Goal: Task Accomplishment & Management: Complete application form

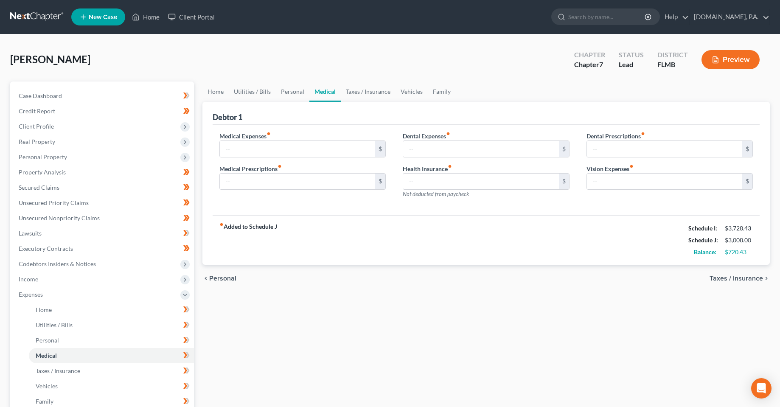
drag, startPoint x: 509, startPoint y: 48, endPoint x: 308, endPoint y: 135, distance: 218.4
click at [509, 48] on div "Maynard, Nadia Upgraded Chapter Chapter 7 Status Lead District FLMB Preview" at bounding box center [390, 63] width 760 height 37
click at [375, 317] on div "Home Utilities / Bills Personal Medical Taxes / Insurance Vehicles Family Debto…" at bounding box center [486, 303] width 576 height 444
click at [150, 23] on link "Home" at bounding box center [146, 16] width 36 height 15
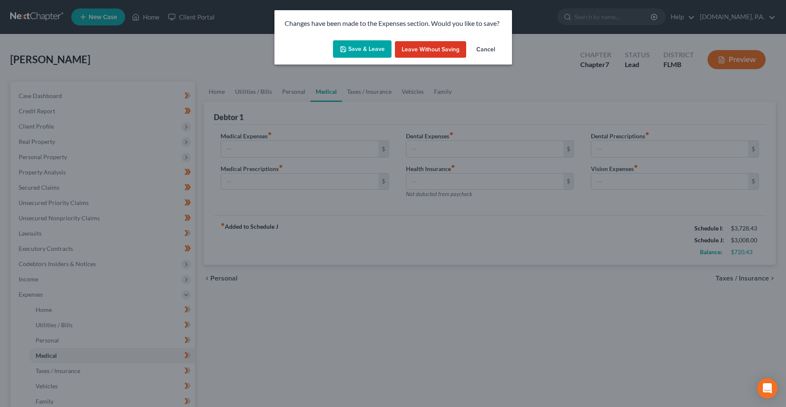
click at [364, 55] on button "Save & Leave" at bounding box center [362, 49] width 59 height 18
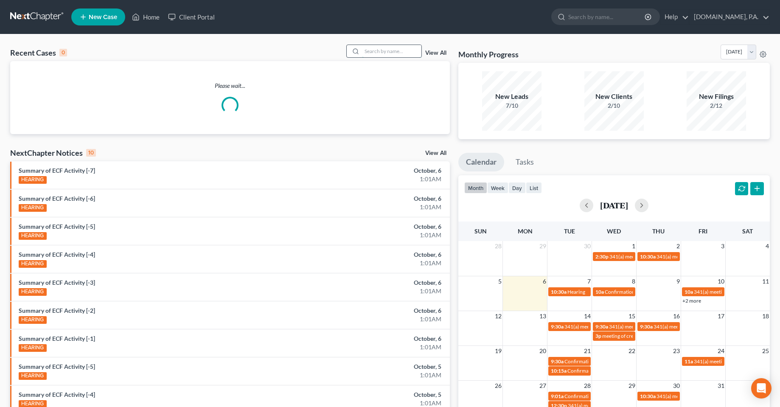
click at [383, 55] on input "search" at bounding box center [391, 51] width 59 height 12
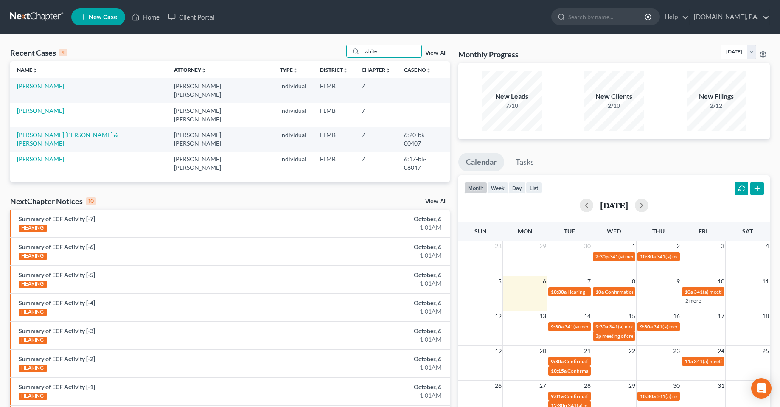
type input "white"
click at [43, 88] on link "White, Toccara" at bounding box center [40, 85] width 47 height 7
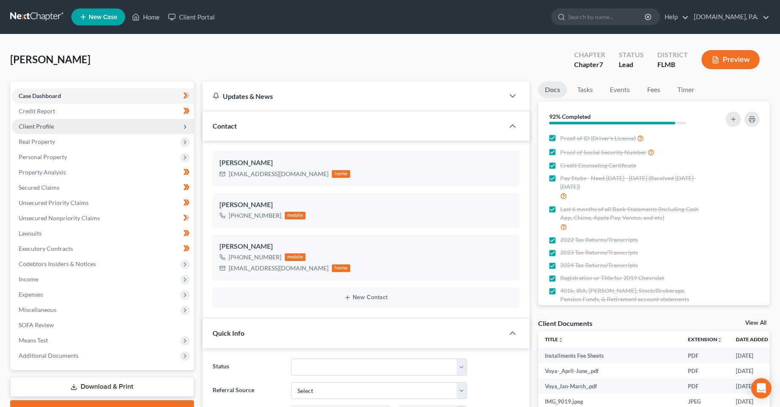
click at [48, 128] on span "Client Profile" at bounding box center [36, 126] width 35 height 7
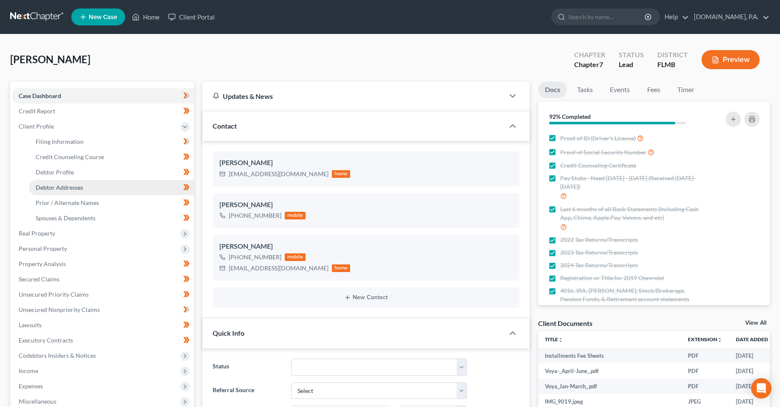
click at [67, 189] on span "Debtor Addresses" at bounding box center [60, 187] width 48 height 7
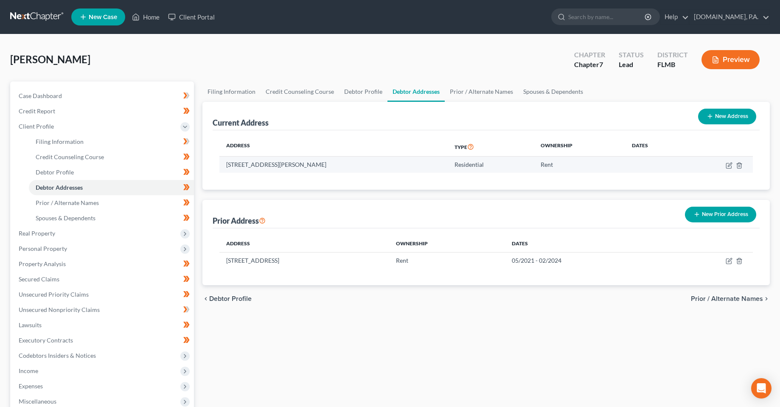
drag, startPoint x: 278, startPoint y: 167, endPoint x: 311, endPoint y: 171, distance: 32.5
click at [311, 171] on td "514 Postell Ave, #4, Oakland, FL 34760" at bounding box center [333, 165] width 228 height 16
drag, startPoint x: 474, startPoint y: 319, endPoint x: 250, endPoint y: 329, distance: 223.9
click at [472, 319] on div "Filing Information Credit Counseling Course Debtor Profile Debtor Addresses Pri…" at bounding box center [486, 295] width 576 height 429
click at [237, 41] on div "White, Toccara Upgraded Chapter Chapter 7 Status Lead District FLMB Preview Pet…" at bounding box center [390, 280] width 780 height 493
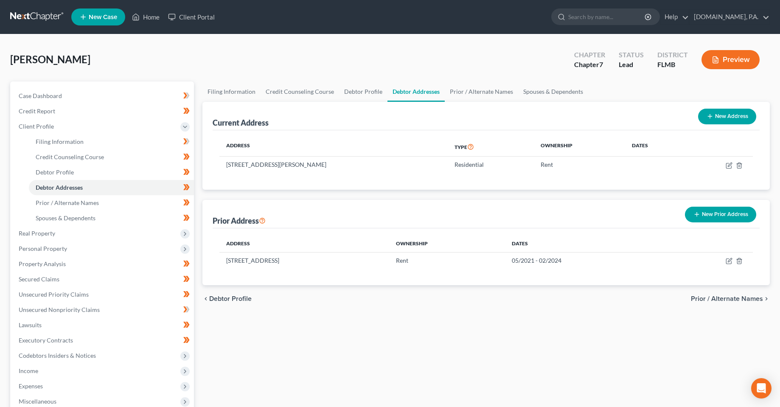
drag, startPoint x: 330, startPoint y: 388, endPoint x: 283, endPoint y: 383, distance: 47.0
click at [330, 388] on div "Filing Information Credit Counseling Course Debtor Profile Debtor Addresses Pri…" at bounding box center [486, 295] width 576 height 429
drag, startPoint x: 258, startPoint y: 222, endPoint x: 206, endPoint y: 223, distance: 51.8
click at [206, 223] on div "Prior Address New Prior Address Address Ownership Dates 330 Southern Pecan Cir,…" at bounding box center [486, 242] width 568 height 85
click at [263, 347] on div "Filing Information Credit Counseling Course Debtor Profile Debtor Addresses Pri…" at bounding box center [486, 295] width 576 height 429
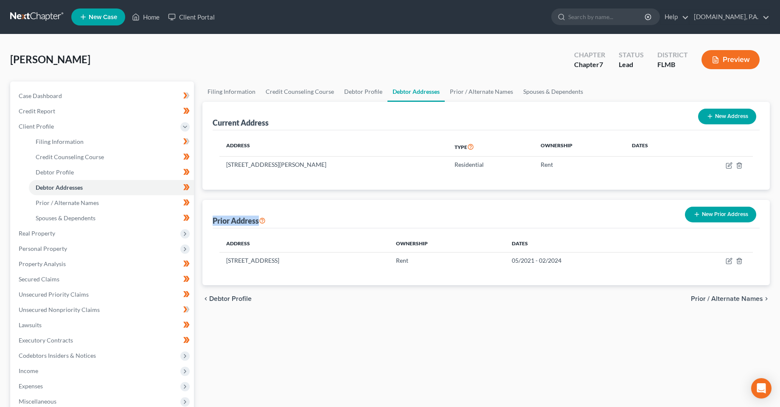
drag, startPoint x: 259, startPoint y: 219, endPoint x: 212, endPoint y: 218, distance: 47.6
click at [212, 218] on div "Prior Address New Prior Address Address Ownership Dates 330 Southern Pecan Cir,…" at bounding box center [486, 242] width 568 height 85
drag, startPoint x: 261, startPoint y: 352, endPoint x: 260, endPoint y: 345, distance: 6.8
click at [261, 352] on div "Filing Information Credit Counseling Course Debtor Profile Debtor Addresses Pri…" at bounding box center [486, 295] width 576 height 429
drag, startPoint x: 401, startPoint y: 264, endPoint x: 224, endPoint y: 244, distance: 178.4
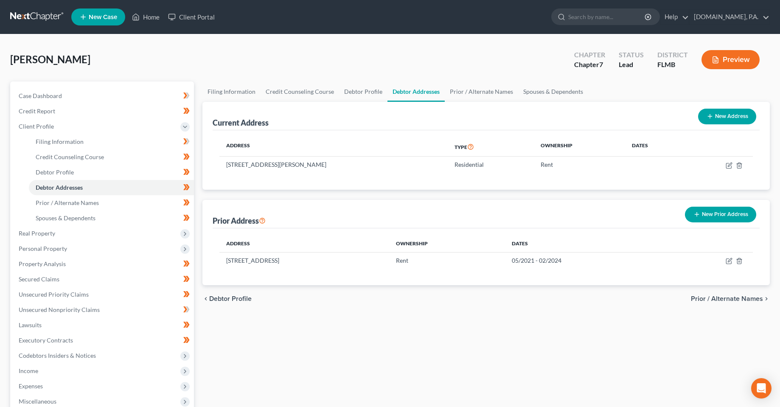
click at [224, 244] on table "Address Ownership Dates 330 Southern Pecan Cir, Unit #201, Winter Garden, FL 34…" at bounding box center [486, 251] width 534 height 33
click at [301, 340] on div "Filing Information Credit Counseling Course Debtor Profile Debtor Addresses Pri…" at bounding box center [486, 295] width 576 height 429
click at [342, 357] on div "Filing Information Credit Counseling Course Debtor Profile Debtor Addresses Pri…" at bounding box center [486, 295] width 576 height 429
click at [265, 31] on nav "Home New Case Client Portal Fresh-Start.Law, P.A. chas@fresh-start.law My Accou…" at bounding box center [390, 17] width 780 height 34
click at [478, 8] on ul "New Case Home Client Portal - No Result - See all results Or Press Enter... Hel…" at bounding box center [420, 17] width 699 height 22
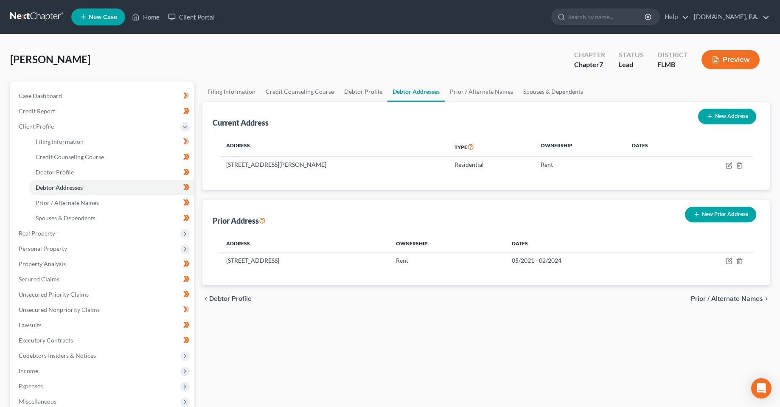
drag, startPoint x: 422, startPoint y: 72, endPoint x: 415, endPoint y: 73, distance: 7.7
click at [422, 72] on div "White, Toccara Upgraded Chapter Chapter 7 Status Lead District FLMB Preview" at bounding box center [390, 63] width 760 height 37
click at [442, 60] on div "White, Toccara Upgraded Chapter Chapter 7 Status Lead District FLMB Preview" at bounding box center [390, 63] width 760 height 37
click at [163, 16] on link "Home" at bounding box center [146, 16] width 36 height 15
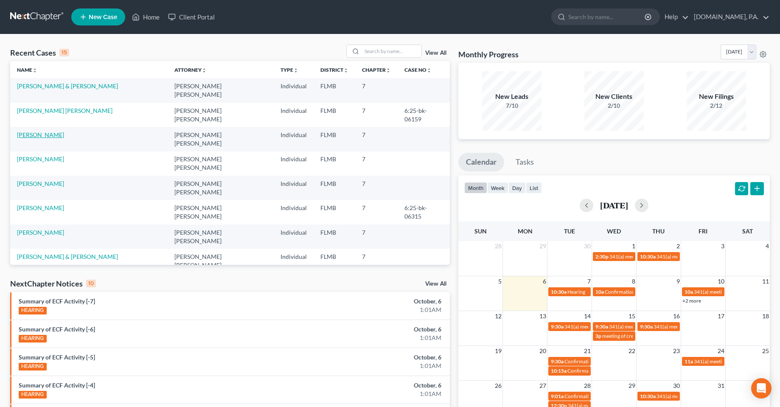
click at [28, 131] on link "Maynard, Nadia" at bounding box center [40, 134] width 47 height 7
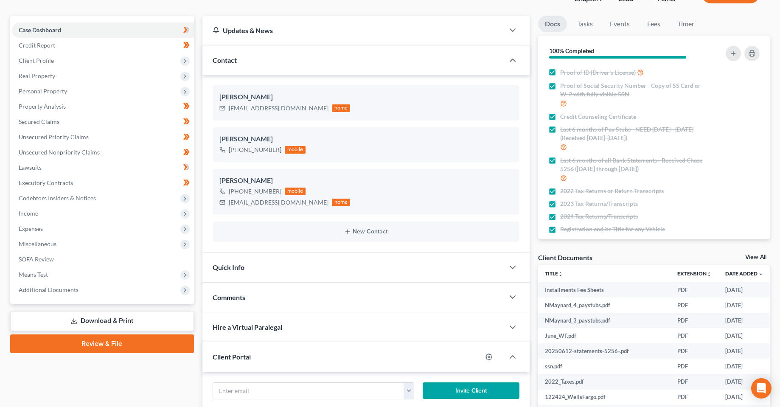
scroll to position [154, 0]
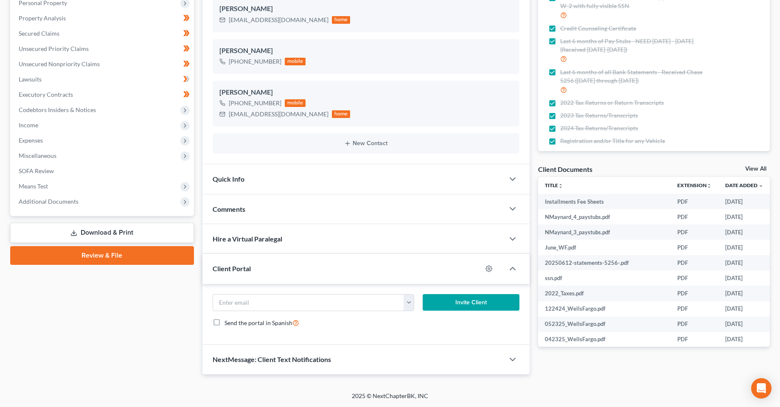
click at [92, 249] on link "Review & File" at bounding box center [102, 255] width 184 height 19
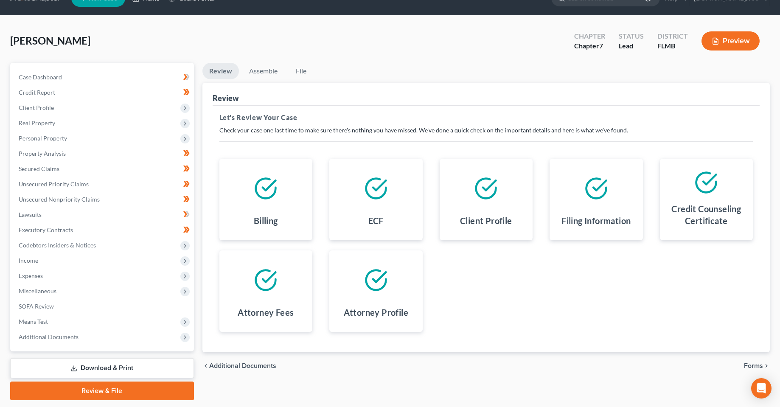
scroll to position [44, 0]
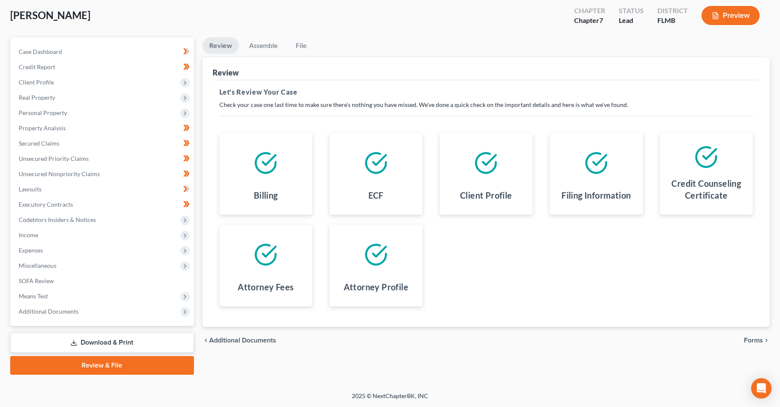
click at [760, 339] on span "Forms" at bounding box center [753, 340] width 19 height 7
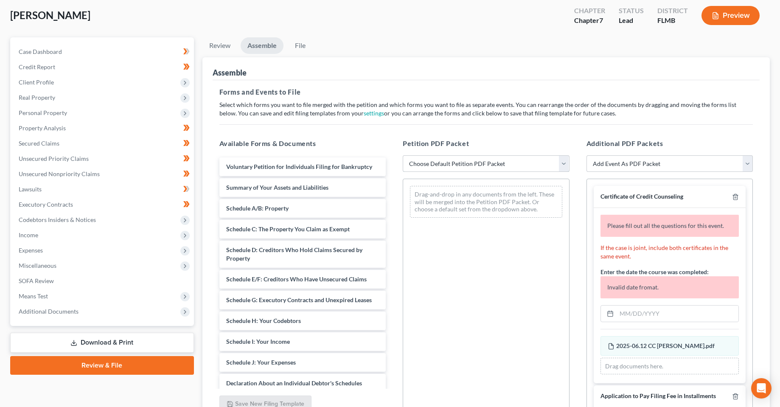
click at [455, 171] on select "Choose Default Petition PDF Packet Complete Bankruptcy Petition (all forms and …" at bounding box center [486, 163] width 167 height 17
select select "1"
click at [403, 155] on select "Choose Default Petition PDF Packet Complete Bankruptcy Petition (all forms and …" at bounding box center [486, 163] width 167 height 17
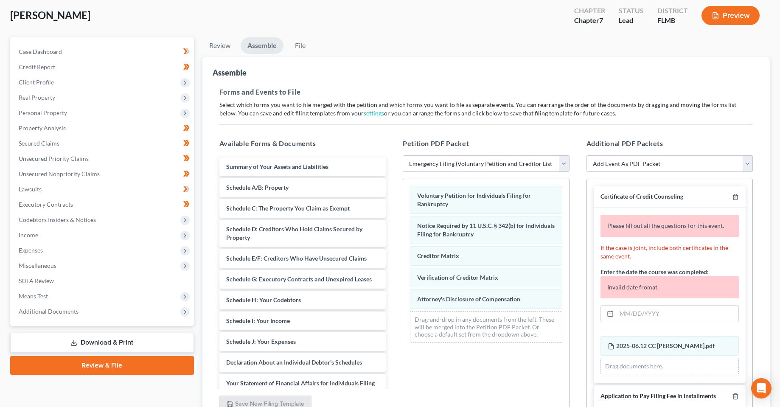
click at [473, 100] on div "Forms and Events to File Select which forms you want to file merged with the pe…" at bounding box center [486, 254] width 547 height 349
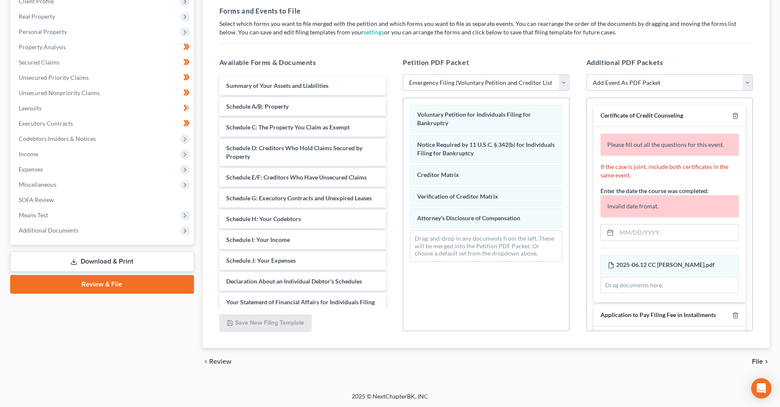
scroll to position [126, 0]
click at [631, 224] on input "text" at bounding box center [678, 232] width 122 height 16
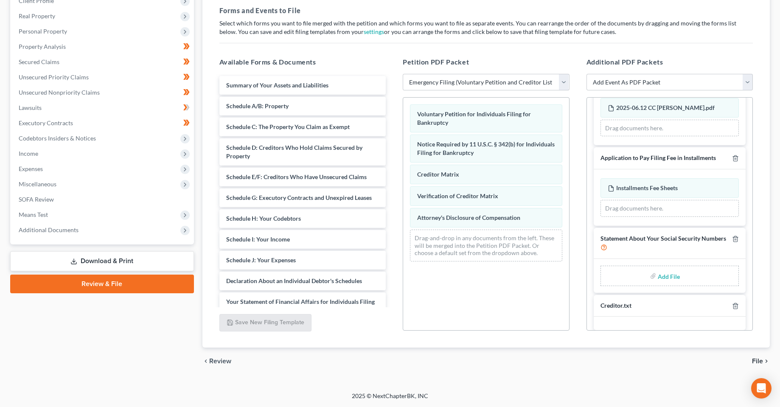
scroll to position [106, 0]
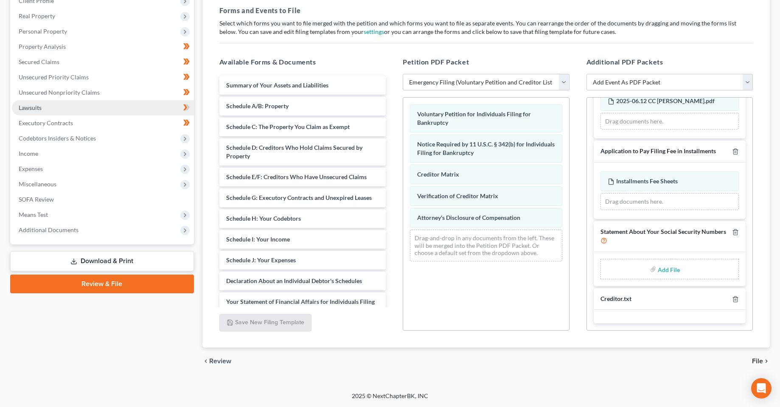
type input "06/12/2025"
type input "C:\fakepath\Form 121 - MaynardN.pdf"
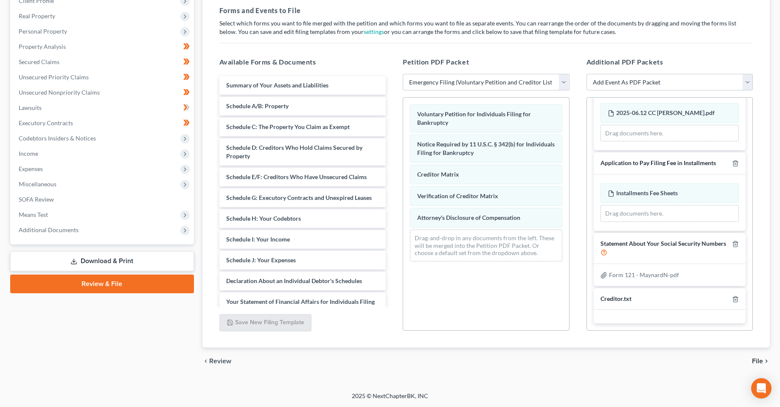
click at [753, 358] on span "File" at bounding box center [757, 361] width 11 height 7
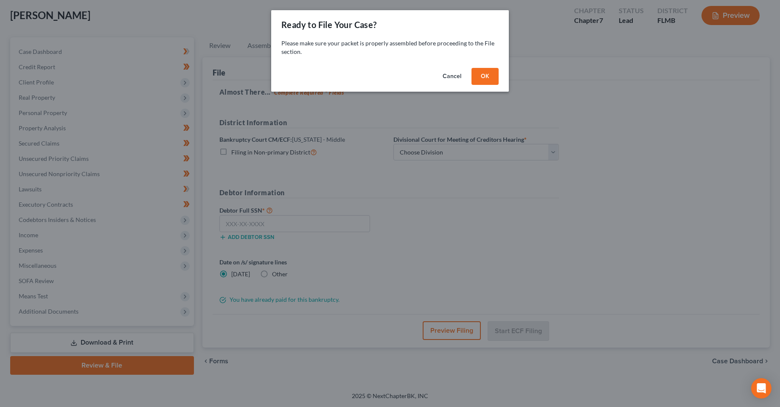
scroll to position [44, 0]
click at [495, 69] on button "OK" at bounding box center [488, 76] width 27 height 17
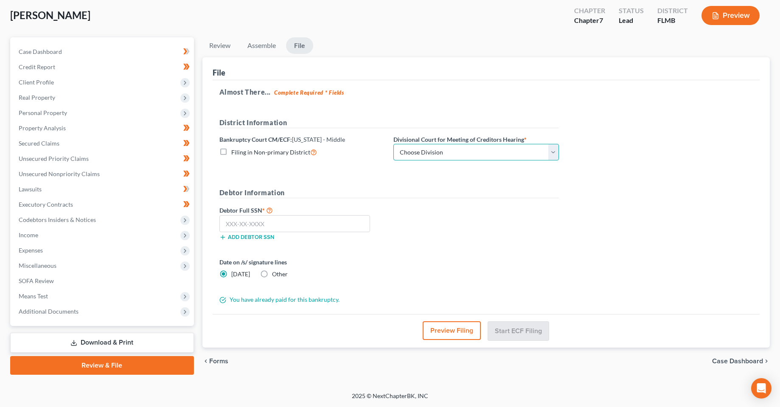
click at [497, 160] on select "Choose Division Fort Myers Jacksonville Orlando Tampa" at bounding box center [476, 152] width 166 height 17
select select "2"
click at [393, 144] on select "Choose Division Fort Myers Jacksonville Orlando Tampa" at bounding box center [476, 152] width 166 height 17
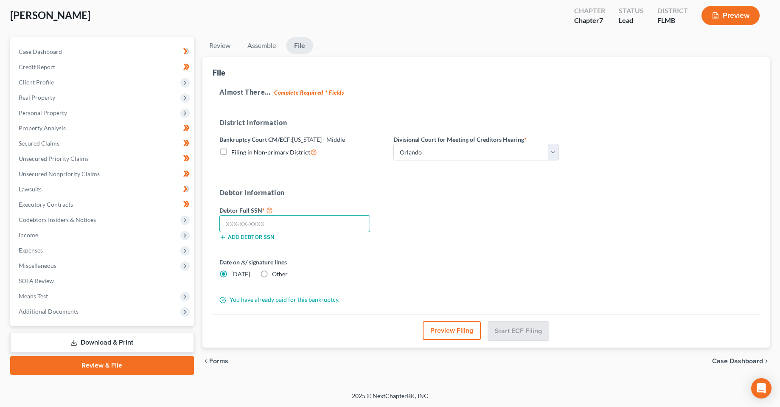
click at [261, 224] on input "text" at bounding box center [294, 223] width 151 height 17
click at [365, 222] on input "text" at bounding box center [294, 223] width 151 height 17
type input "580-17-7195"
click at [514, 330] on button "Start ECF Filing" at bounding box center [518, 330] width 61 height 19
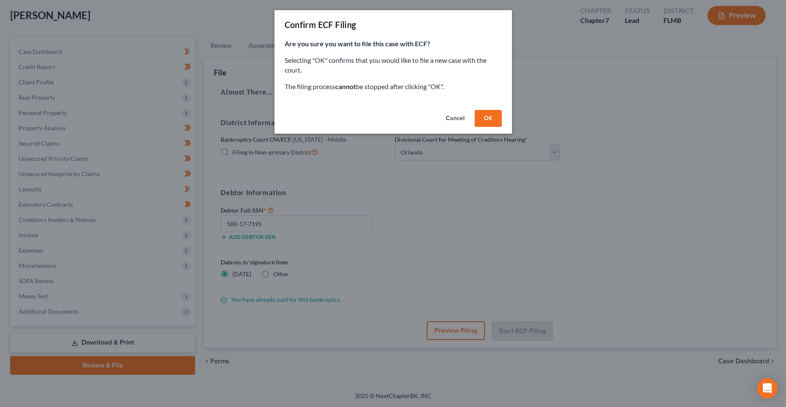
click at [487, 101] on div "Are you sure you want to file this case with ECF? Selecting "OK" confirms that …" at bounding box center [394, 72] width 238 height 67
click at [491, 124] on button "OK" at bounding box center [488, 118] width 27 height 17
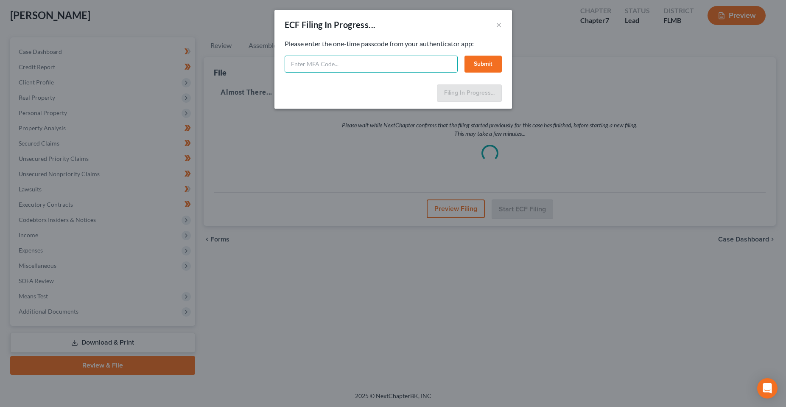
click at [348, 58] on input "text" at bounding box center [371, 64] width 173 height 17
type input "402168"
click at [485, 65] on button "Submit" at bounding box center [483, 64] width 37 height 17
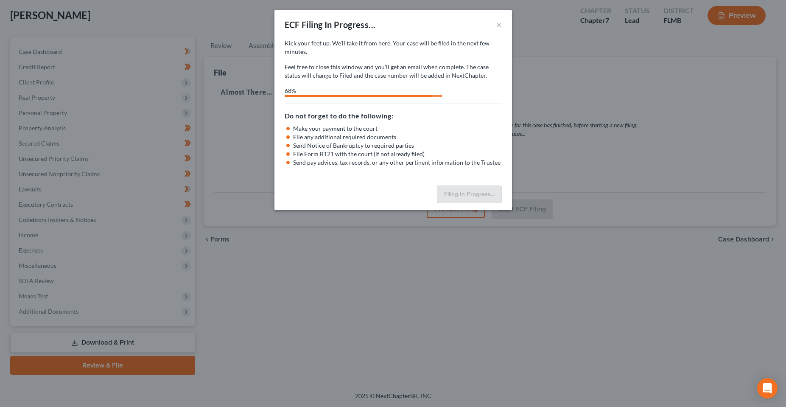
select select "2"
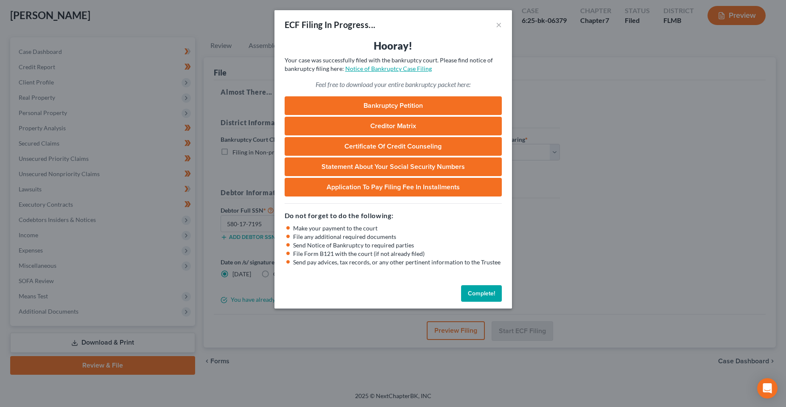
click at [393, 68] on link "Notice of Bankruptcy Case Filing" at bounding box center [388, 68] width 87 height 7
click at [504, 26] on div "ECF Filing In Progress... ×" at bounding box center [394, 24] width 238 height 29
click at [574, 95] on div "ECF Filing In Progress... × Hooray! Your case was successfully filed with the b…" at bounding box center [393, 203] width 786 height 407
click at [489, 298] on button "Complete!" at bounding box center [481, 293] width 41 height 17
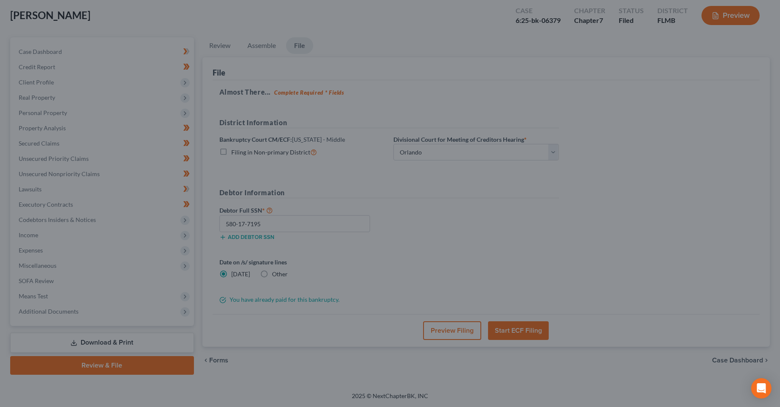
click at [624, 116] on div at bounding box center [390, 203] width 780 height 407
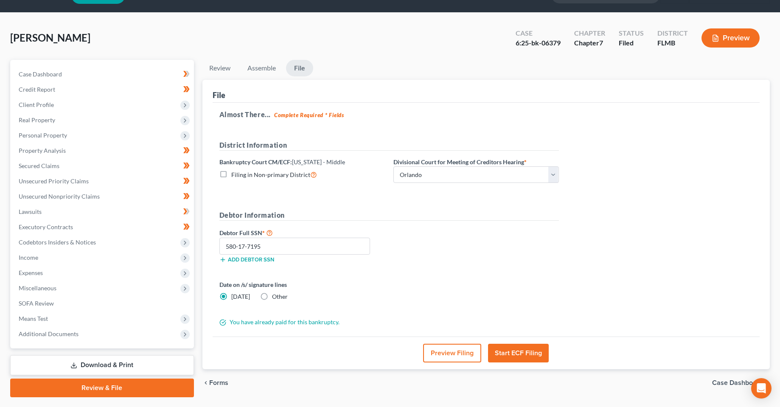
scroll to position [0, 0]
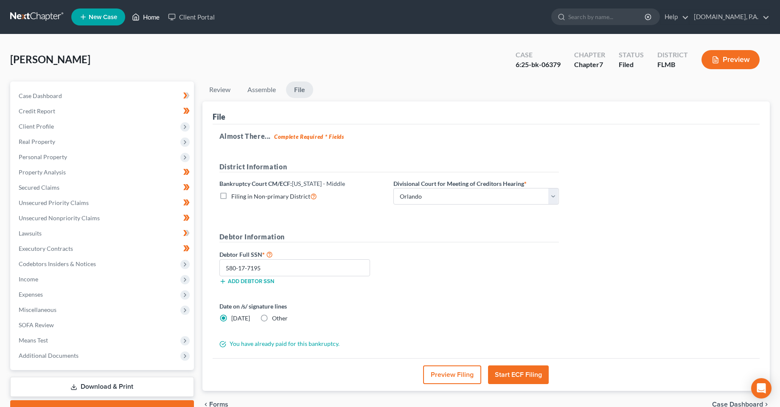
click at [139, 20] on icon at bounding box center [136, 17] width 6 height 6
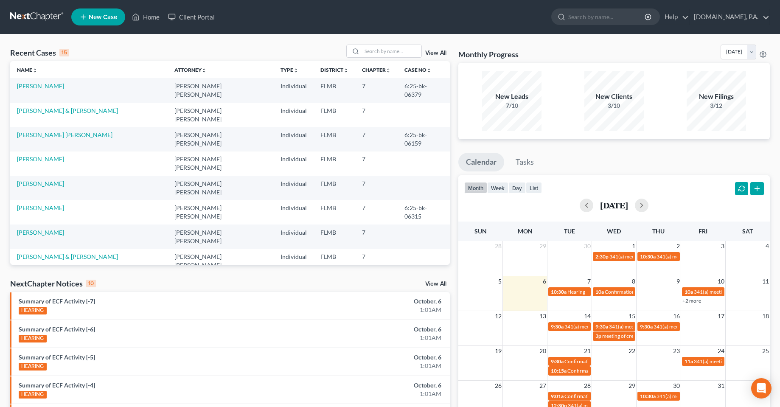
drag, startPoint x: 244, startPoint y: 270, endPoint x: 254, endPoint y: 274, distance: 10.1
click at [244, 270] on div "Recent Cases 15 View All Name unfold_more expand_more expand_less Attorney unfo…" at bounding box center [230, 315] width 448 height 541
drag, startPoint x: 521, startPoint y: 54, endPoint x: 456, endPoint y: 40, distance: 66.8
click at [456, 40] on div "Recent Cases 15 View All Name unfold_more expand_more expand_less Attorney unfo…" at bounding box center [390, 314] width 780 height 561
click at [580, 47] on div "Monthly Progress Bankruptcy Bankruptcy October 2025 September 2025 August 2025 …" at bounding box center [613, 54] width 311 height 18
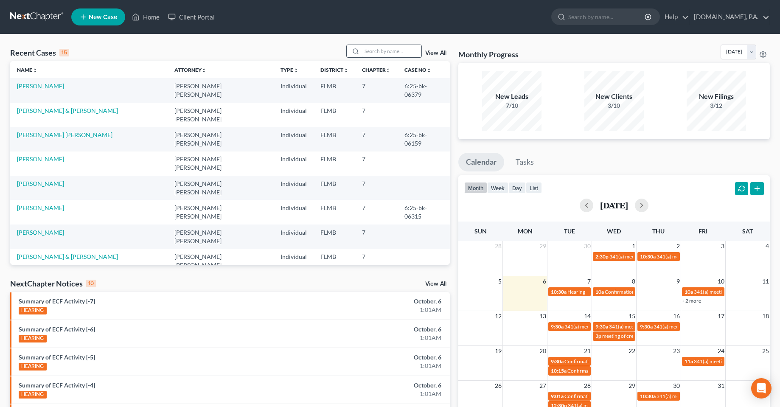
click at [366, 49] on input "search" at bounding box center [391, 51] width 59 height 12
type input "n"
type input "nelmes"
click at [429, 52] on link "View All" at bounding box center [435, 53] width 21 height 6
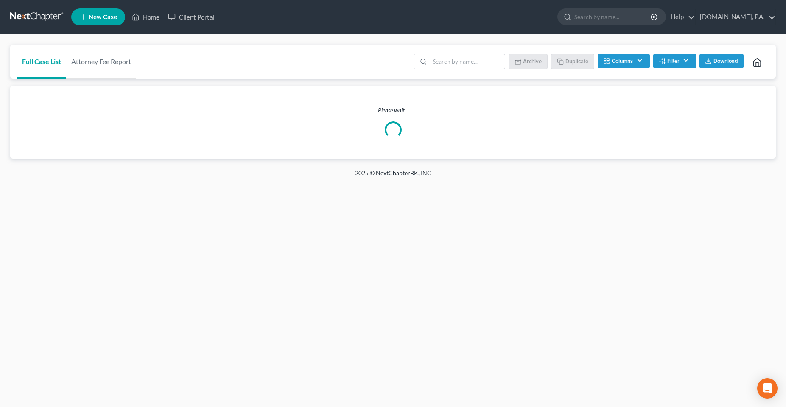
click at [32, 86] on div "Please wait..." at bounding box center [393, 122] width 766 height 73
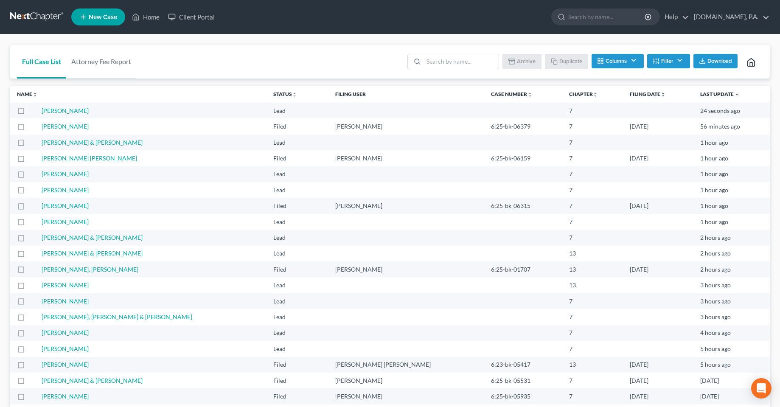
drag, startPoint x: 309, startPoint y: 114, endPoint x: 213, endPoint y: 78, distance: 102.5
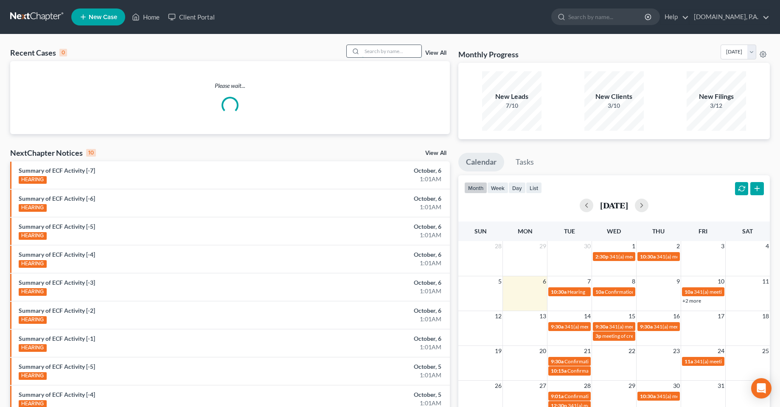
click at [396, 51] on input "search" at bounding box center [391, 51] width 59 height 12
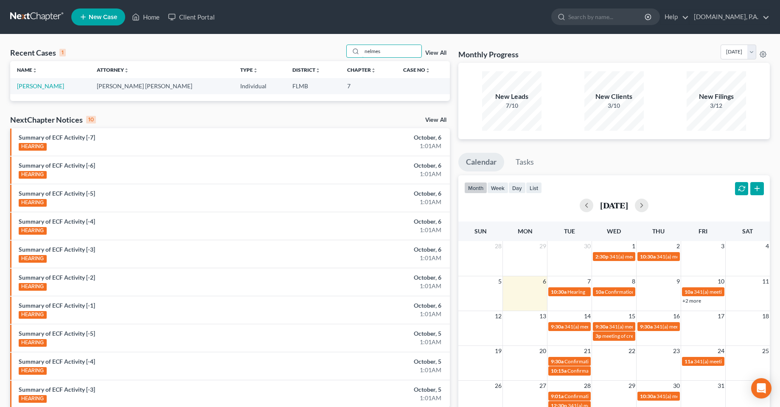
type input "nelmes"
click at [17, 88] on td "Nelmes, Tom" at bounding box center [50, 86] width 80 height 16
click at [9, 92] on div "Recent Cases 1 nelmes View All Name unfold_more expand_more expand_less Attorne…" at bounding box center [230, 255] width 448 height 420
click at [21, 84] on link "Nelmes, Tom" at bounding box center [40, 85] width 47 height 7
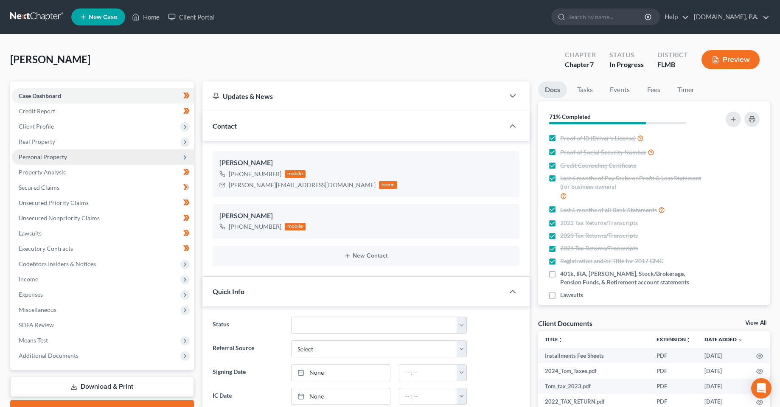
click at [40, 154] on span "Personal Property" at bounding box center [43, 156] width 48 height 7
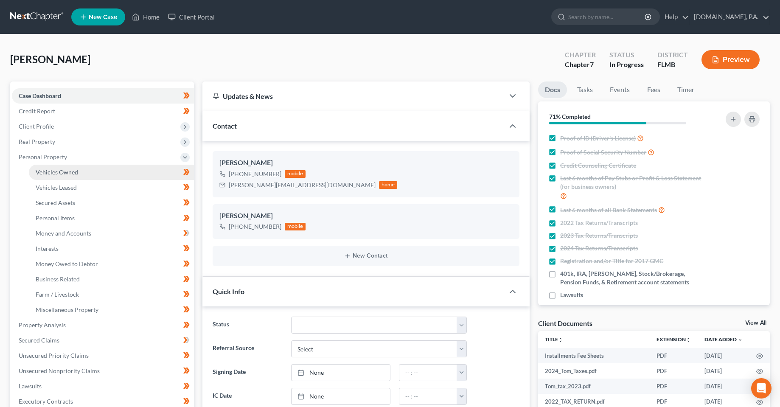
click at [51, 173] on span "Vehicles Owned" at bounding box center [57, 171] width 42 height 7
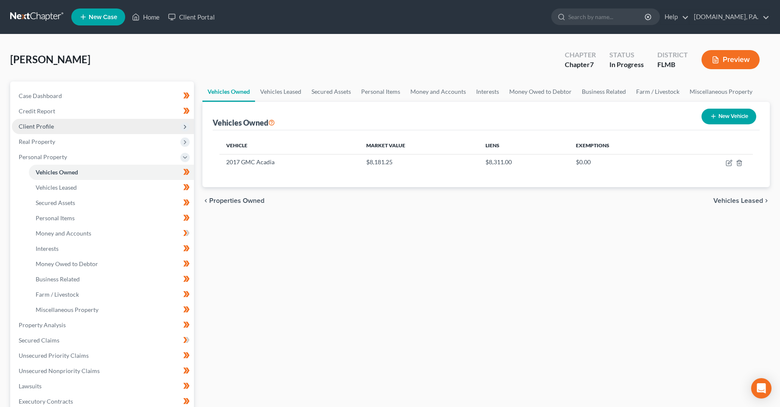
click at [35, 129] on span "Client Profile" at bounding box center [36, 126] width 35 height 7
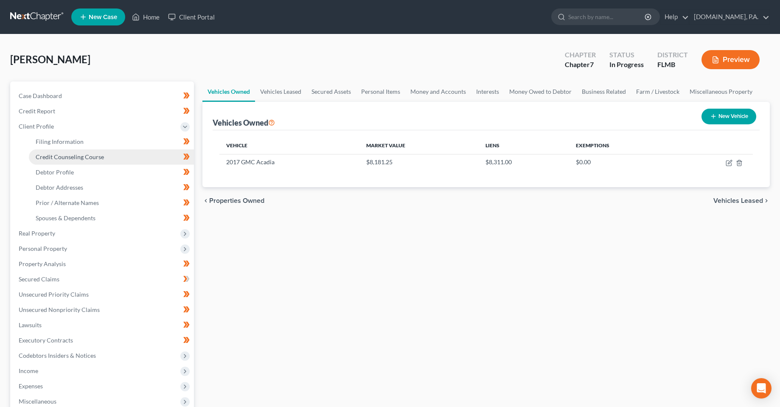
click at [52, 160] on link "Credit Counseling Course" at bounding box center [111, 156] width 165 height 15
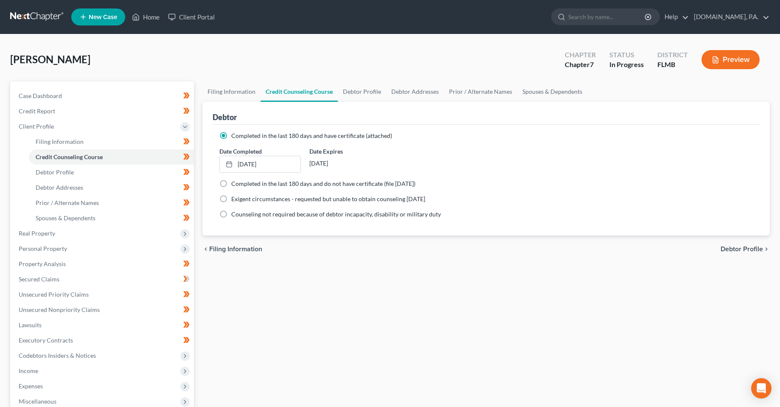
click at [328, 298] on div "Filing Information Credit Counseling Course Debtor Profile Debtor Addresses Pri…" at bounding box center [486, 295] width 576 height 429
click at [326, 391] on div "Filing Information Credit Counseling Course Debtor Profile Debtor Addresses Pri…" at bounding box center [486, 295] width 576 height 429
click at [327, 334] on div "Filing Information Credit Counseling Course Debtor Profile Debtor Addresses Pri…" at bounding box center [486, 295] width 576 height 429
click at [275, 364] on div "Filing Information Credit Counseling Course Debtor Profile Debtor Addresses Pri…" at bounding box center [486, 295] width 576 height 429
click at [39, 113] on span "Credit Report" at bounding box center [37, 110] width 36 height 7
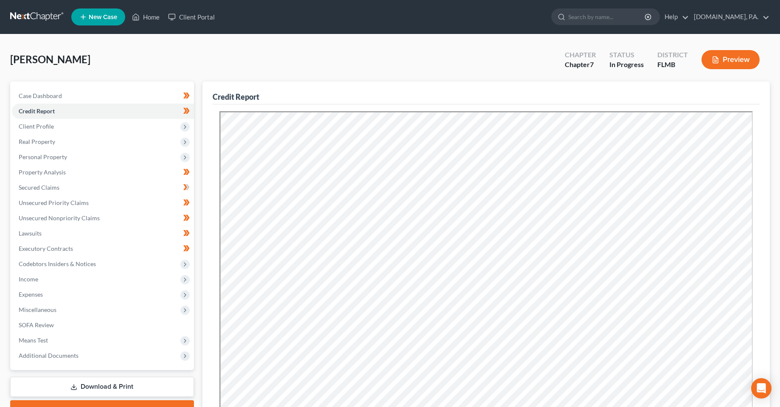
click at [199, 77] on div "Nelmes, Tom Upgraded Chapter Chapter 7 Status In Progress District FLMB Preview" at bounding box center [390, 63] width 760 height 37
click at [48, 123] on span "Client Profile" at bounding box center [36, 126] width 35 height 7
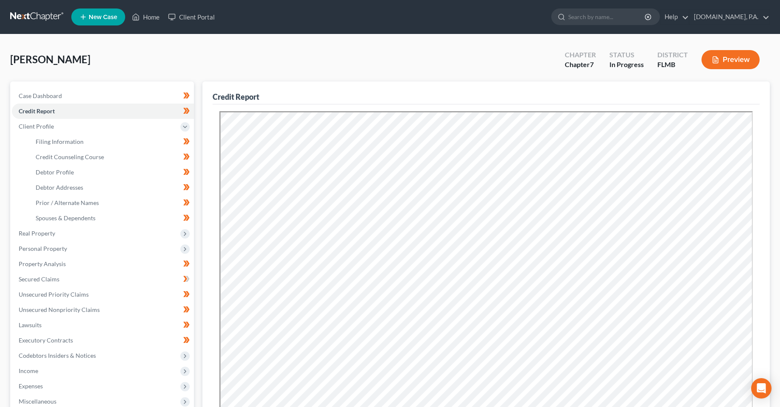
click at [124, 60] on div "Nelmes, Tom Upgraded Chapter Chapter 7 Status In Progress District FLMB Preview" at bounding box center [390, 63] width 760 height 37
click at [43, 146] on link "Filing Information" at bounding box center [111, 141] width 165 height 15
select select "1"
select select "0"
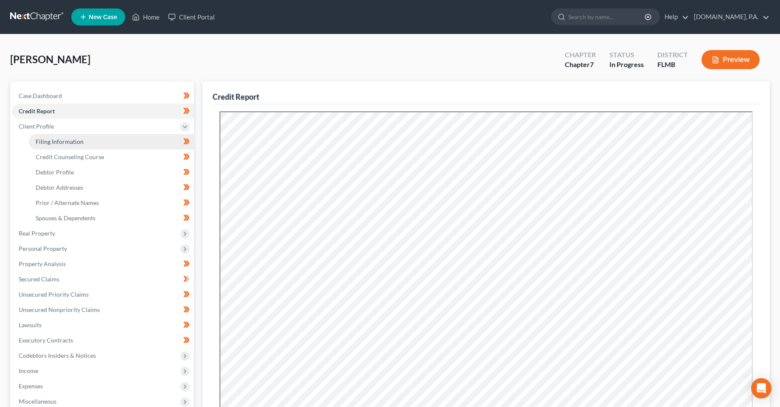
select select "15"
select select "0"
select select "9"
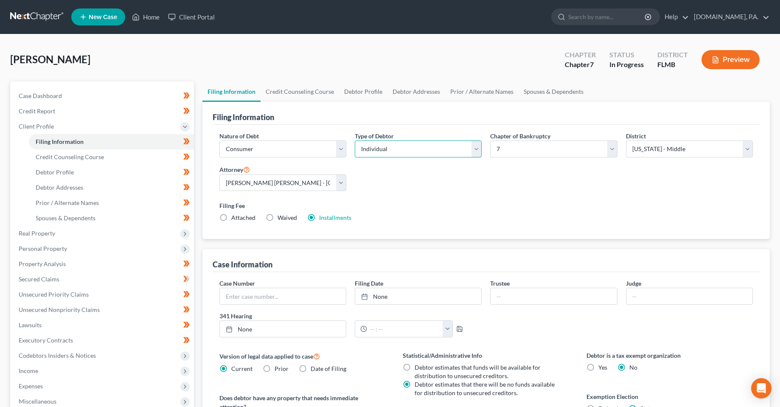
click at [404, 150] on select "Select Individual Joint" at bounding box center [418, 148] width 127 height 17
select select "1"
click at [355, 140] on select "Select Individual Joint" at bounding box center [418, 148] width 127 height 17
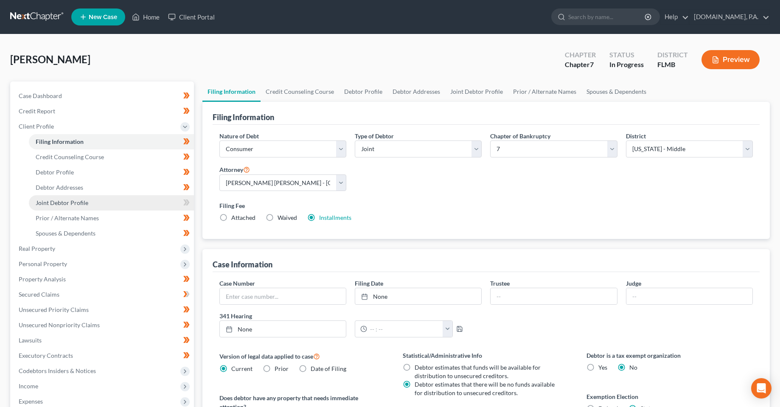
click at [67, 208] on link "Joint Debtor Profile" at bounding box center [111, 202] width 165 height 15
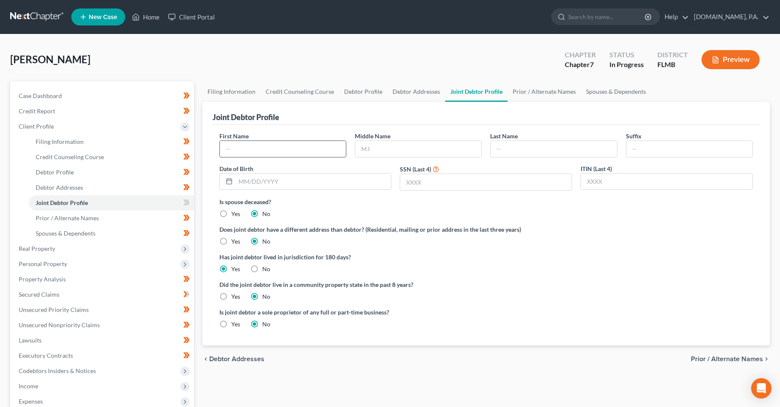
click at [271, 149] on input "text" at bounding box center [283, 149] width 126 height 16
type input "Sarah"
type input "Nelmes"
click at [452, 31] on nav "Home New Case Client Portal Fresh-Start.Law, P.A. chas@fresh-start.law My Accou…" at bounding box center [390, 17] width 780 height 34
click at [410, 153] on input "text" at bounding box center [418, 149] width 126 height 16
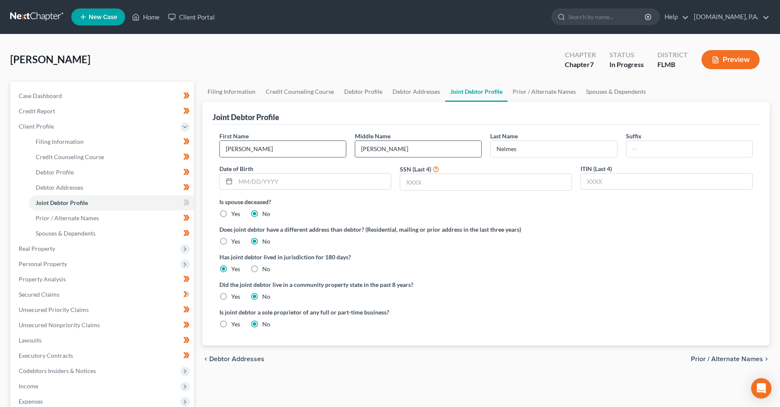
type input "Rena"
type input "12/19/1994"
click at [462, 182] on input "text" at bounding box center [485, 182] width 171 height 16
type input "8581"
click at [637, 270] on div "Has joint debtor lived in jurisdiction for 180 days? Yes No Debtor must reside …" at bounding box center [486, 263] width 534 height 21
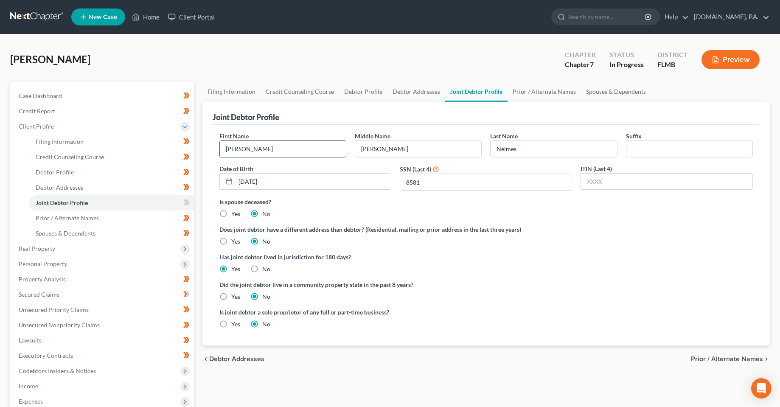
click at [440, 376] on div "Filing Information Credit Counseling Course Debtor Profile Debtor Addresses Joi…" at bounding box center [486, 303] width 576 height 444
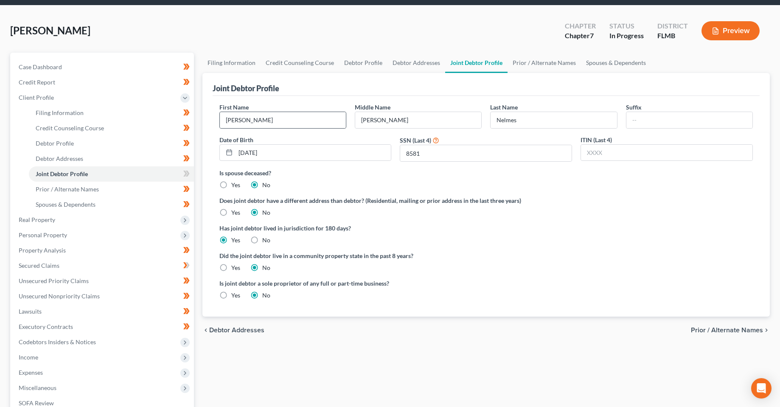
scroll to position [42, 0]
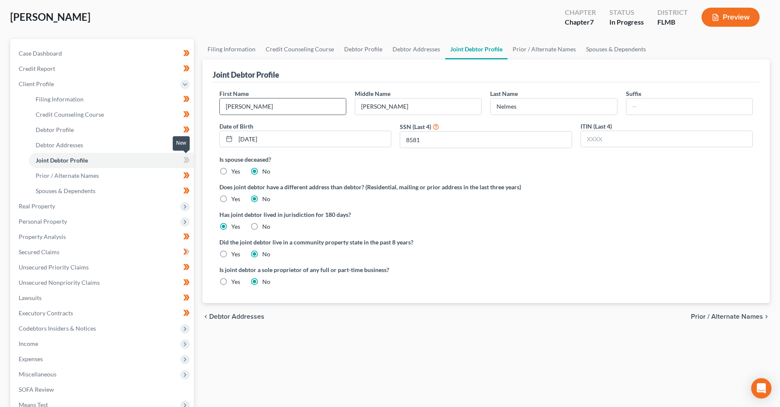
click at [189, 163] on icon at bounding box center [186, 160] width 6 height 11
click at [131, 175] on link "Prior / Alternate Names" at bounding box center [111, 175] width 165 height 15
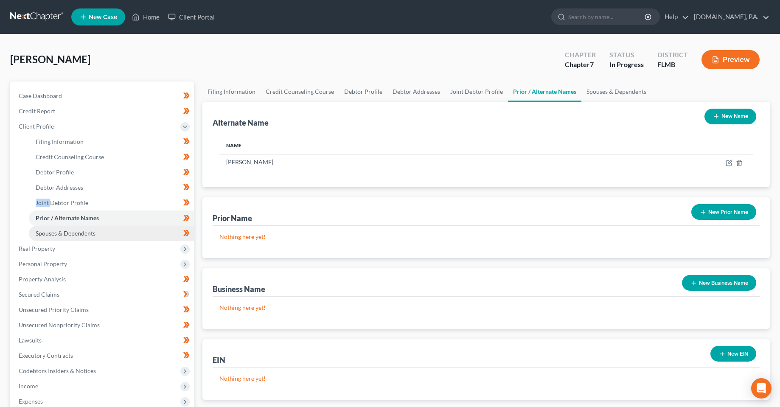
click at [126, 236] on link "Spouses & Dependents" at bounding box center [111, 233] width 165 height 15
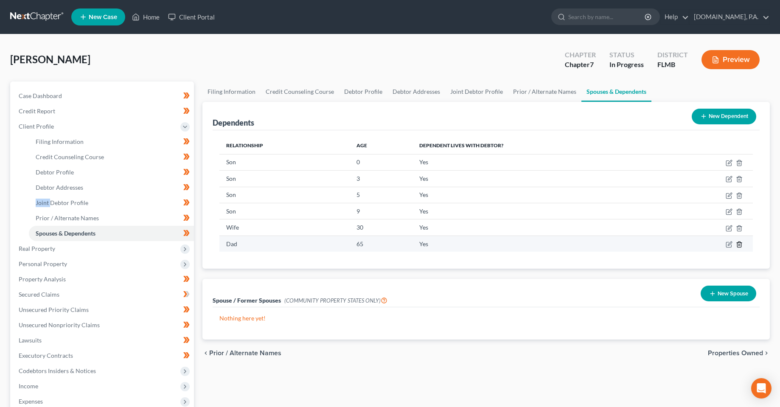
click at [741, 245] on icon "button" at bounding box center [739, 244] width 4 height 6
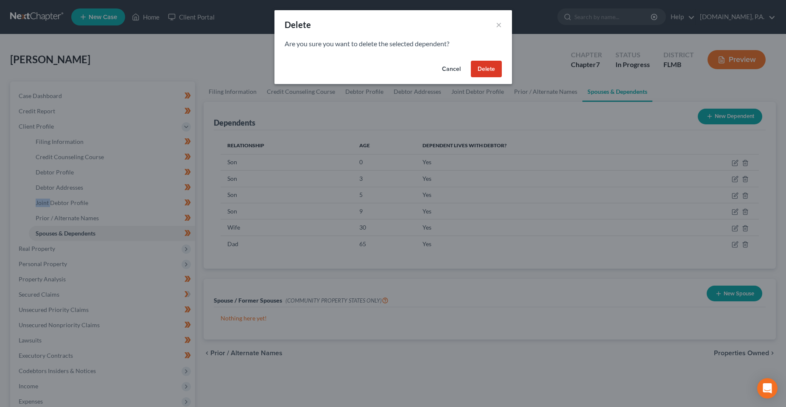
click at [488, 66] on button "Delete" at bounding box center [486, 69] width 31 height 17
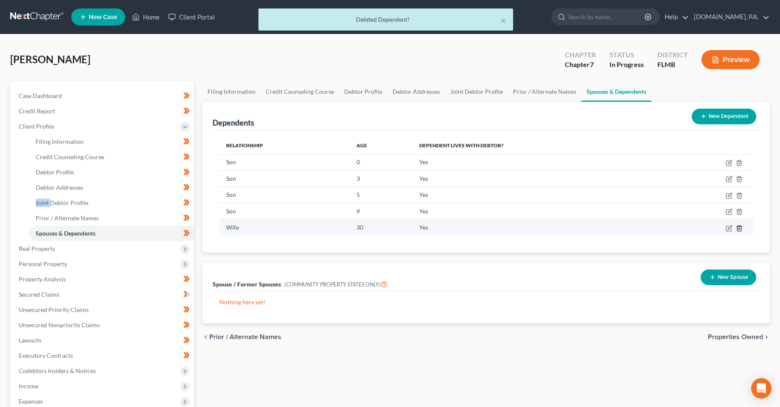
click at [739, 228] on line "button" at bounding box center [739, 229] width 0 height 2
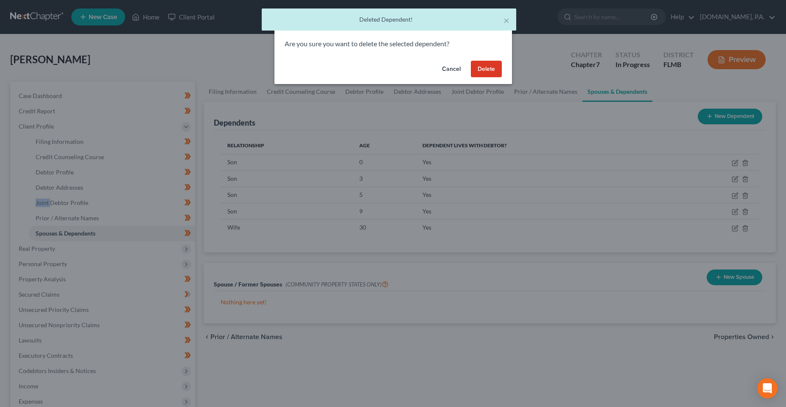
click at [484, 69] on button "Delete" at bounding box center [486, 69] width 31 height 17
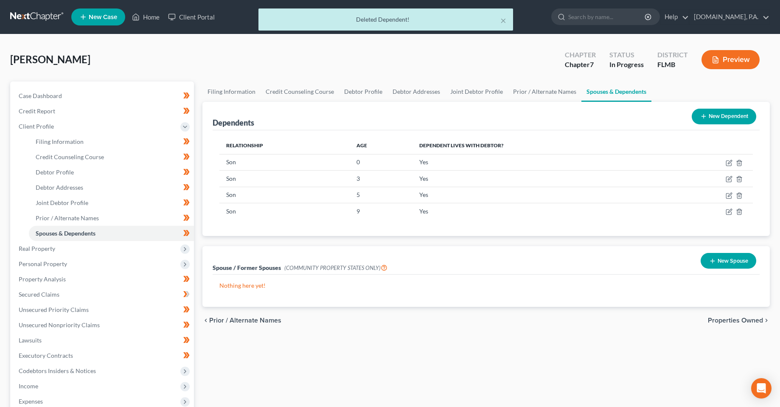
click at [322, 334] on div "chevron_left Prior / Alternate Names Properties Owned chevron_right" at bounding box center [486, 320] width 568 height 27
click at [64, 217] on span "Prior / Alternate Names" at bounding box center [67, 217] width 63 height 7
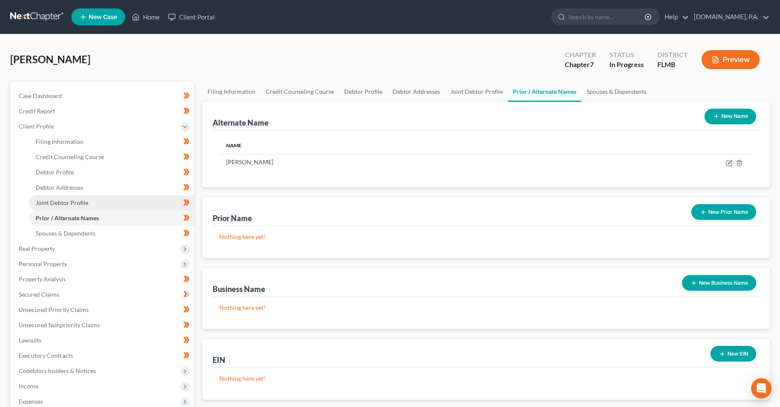
click at [76, 206] on link "Joint Debtor Profile" at bounding box center [111, 202] width 165 height 15
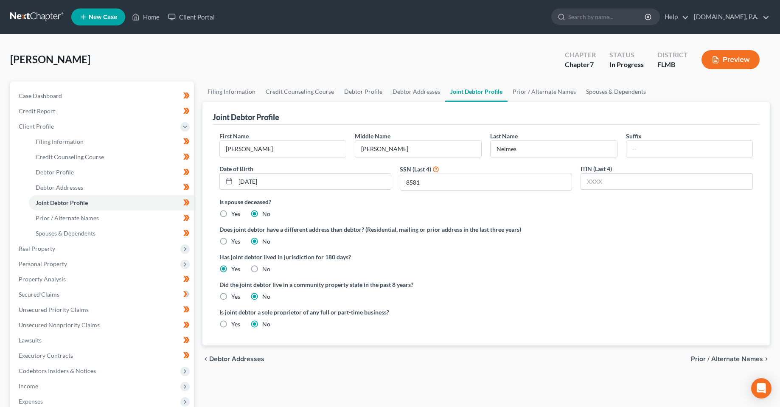
click at [359, 351] on div "chevron_left Debtor Addresses Prior / Alternate Names chevron_right" at bounding box center [486, 358] width 568 height 27
drag, startPoint x: 412, startPoint y: 309, endPoint x: 211, endPoint y: 311, distance: 200.7
click at [211, 311] on div "Joint Debtor Profile First Name Sarah Middle Name Rena Last Name Nelmes Suffix …" at bounding box center [486, 224] width 568 height 244
click at [330, 359] on div "chevron_left Debtor Addresses Prior / Alternate Names chevron_right" at bounding box center [486, 358] width 568 height 27
drag, startPoint x: 385, startPoint y: 310, endPoint x: 221, endPoint y: 309, distance: 164.2
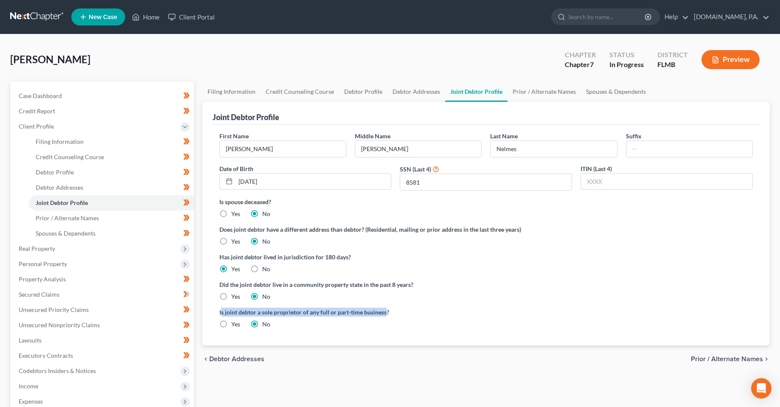
click at [221, 309] on label "Is joint debtor a sole proprietor of any full or part-time business?" at bounding box center [350, 312] width 263 height 9
click at [336, 352] on div "chevron_left Debtor Addresses Prior / Alternate Names chevron_right" at bounding box center [486, 358] width 568 height 27
drag, startPoint x: 387, startPoint y: 309, endPoint x: 210, endPoint y: 312, distance: 177.4
click at [210, 312] on div "Joint Debtor Profile First Name Sarah Middle Name Rena Last Name Nelmes Suffix …" at bounding box center [486, 224] width 568 height 244
click at [336, 353] on div "chevron_left Debtor Addresses Prior / Alternate Names chevron_right" at bounding box center [486, 358] width 568 height 27
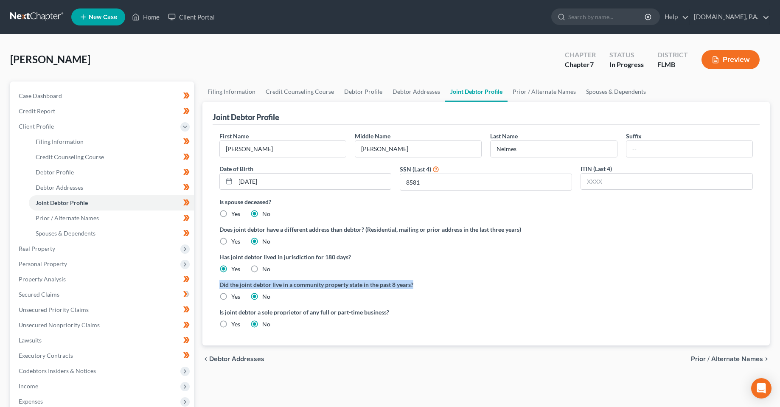
drag, startPoint x: 418, startPoint y: 283, endPoint x: 213, endPoint y: 287, distance: 204.6
click at [213, 287] on div "First Name Sarah Middle Name Rena Last Name Nelmes Suffix Date of Birth 12/19/1…" at bounding box center [486, 235] width 547 height 221
click at [323, 345] on div "First Name Sarah Middle Name Rena Last Name Nelmes Suffix Date of Birth 12/19/1…" at bounding box center [486, 235] width 547 height 221
click at [352, 362] on div "chevron_left Debtor Addresses Prior / Alternate Names chevron_right" at bounding box center [486, 358] width 568 height 27
click at [348, 70] on div "Nelmes, Tom Upgraded Chapter Chapter 7 Status In Progress District FLMB Preview" at bounding box center [390, 63] width 760 height 37
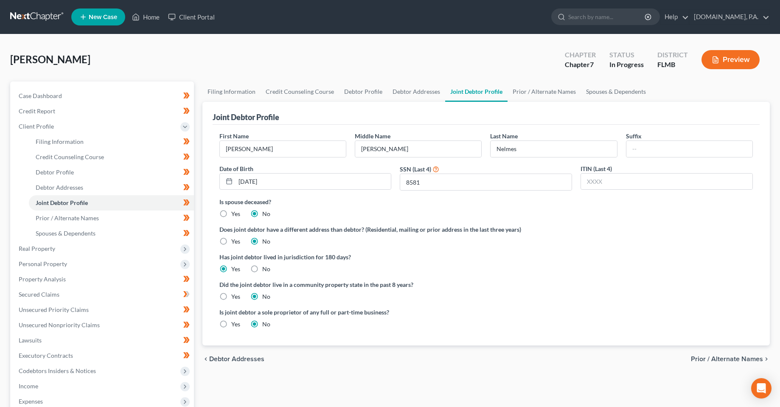
click at [485, 59] on div "Nelmes, Tom Upgraded Chapter Chapter 7 Status In Progress District FLMB Preview" at bounding box center [390, 63] width 760 height 37
click at [46, 106] on link "Credit Report" at bounding box center [103, 111] width 182 height 15
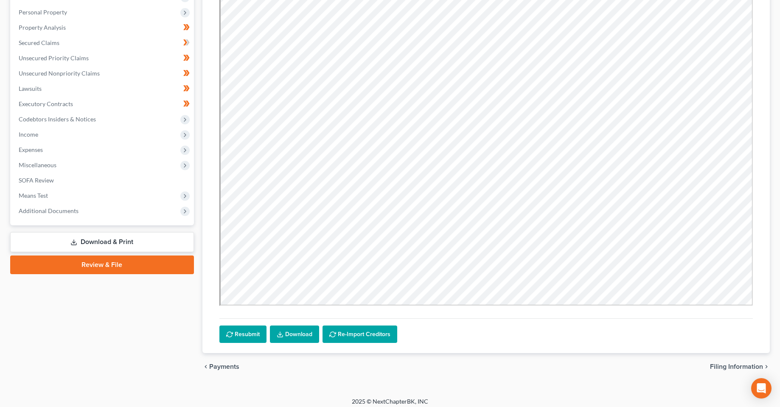
scroll to position [150, 0]
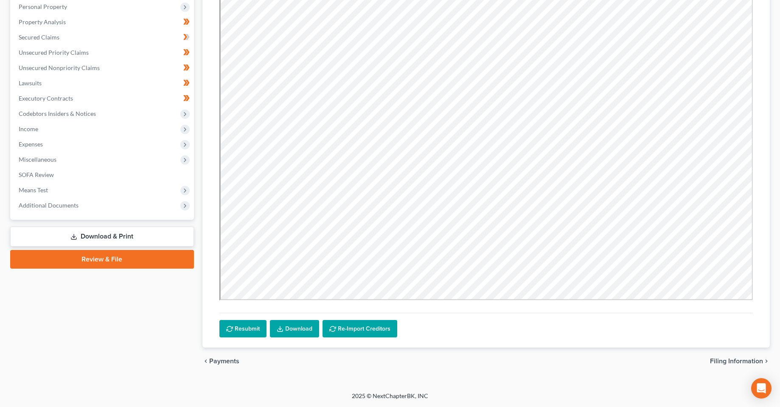
click at [144, 334] on div "Case Dashboard Payments Invoices Payments Payments Credit Report Client Profile" at bounding box center [102, 153] width 192 height 444
click at [236, 340] on div "Resubmit Download Re-Import Creditors" at bounding box center [486, 151] width 547 height 394
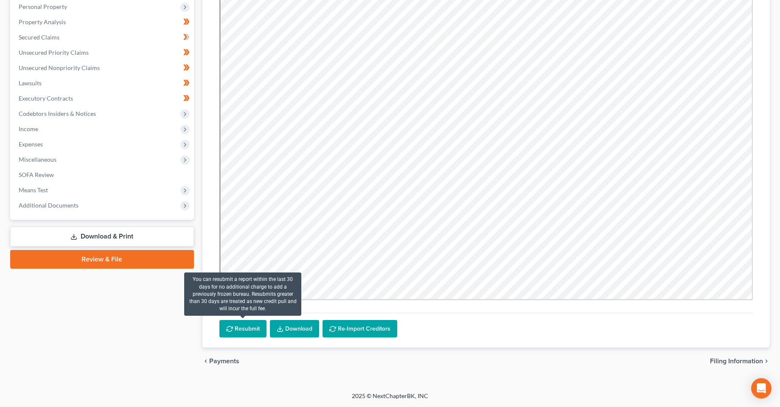
click at [240, 331] on button "Resubmit" at bounding box center [242, 329] width 47 height 18
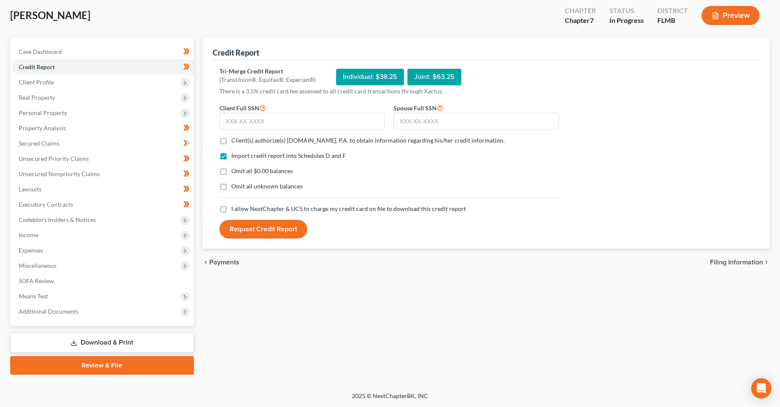
scroll to position [44, 0]
click at [379, 325] on div "Credit Report Tri-Merge Credit Report (TransUnion®, Equifax®, Experian®) Indivi…" at bounding box center [486, 205] width 576 height 337
click at [231, 210] on label "I allow NextChapter & UCS to charge my credit card on file to download this cre…" at bounding box center [348, 209] width 235 height 8
click at [235, 210] on input "I allow NextChapter & UCS to charge my credit card on file to download this cre…" at bounding box center [238, 208] width 6 height 6
checkbox input "true"
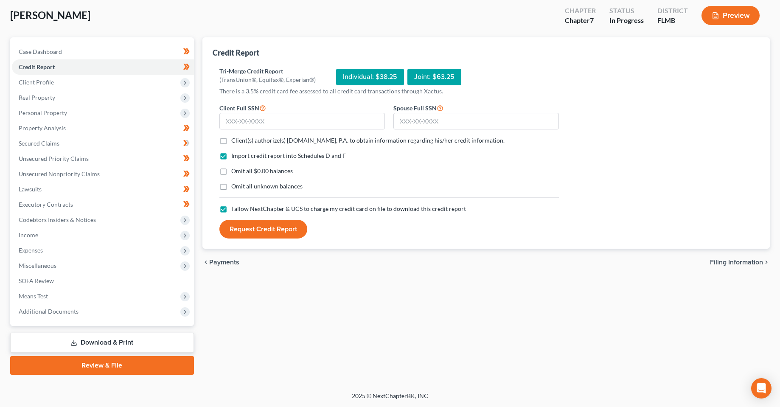
click at [311, 329] on div "Credit Report Tri-Merge Credit Report (TransUnion®, Equifax®, Experian®) Indivi…" at bounding box center [486, 205] width 576 height 337
click at [231, 145] on label "Client(s) authorize(s) Fresh-Start.Law, P.A. to obtain information regarding hi…" at bounding box center [367, 140] width 273 height 8
click at [235, 142] on input "Client(s) authorize(s) Fresh-Start.Law, P.A. to obtain information regarding hi…" at bounding box center [238, 139] width 6 height 6
checkbox input "true"
click at [243, 130] on form "Client Full SSN * Spouse Full SSN * Client(s) authorize(s) Fresh-Start.Law, P.A…" at bounding box center [389, 171] width 348 height 136
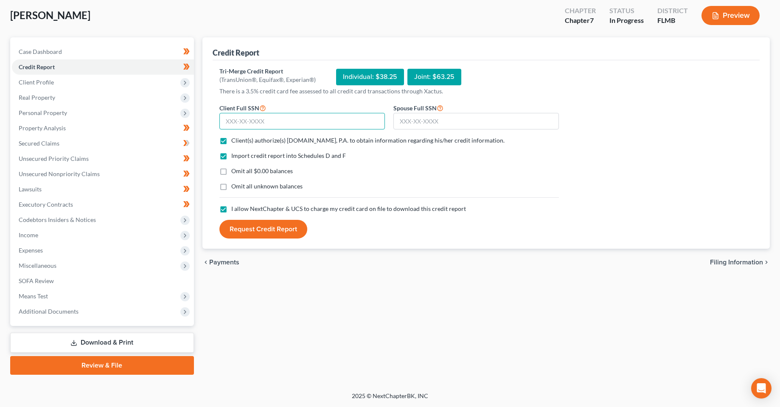
click at [242, 122] on input "text" at bounding box center [302, 121] width 166 height 17
click at [312, 322] on div "Credit Report Tri-Merge Credit Report (TransUnion®, Equifax®, Experian®) Indivi…" at bounding box center [486, 205] width 576 height 337
click at [48, 143] on span "Secured Claims" at bounding box center [39, 143] width 41 height 7
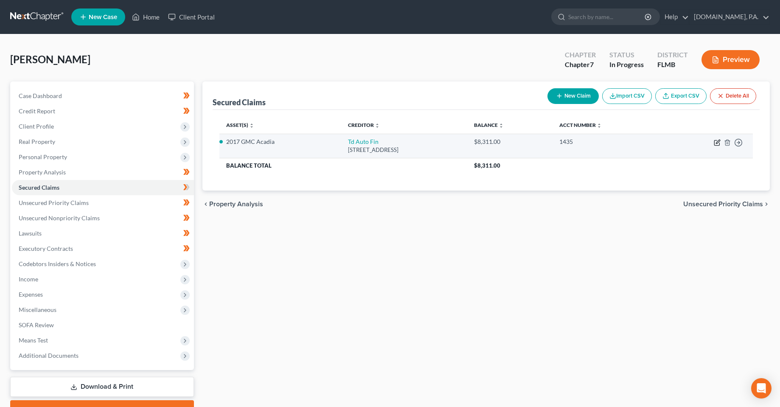
click at [717, 143] on icon "button" at bounding box center [718, 142] width 4 height 4
select select "23"
select select "4"
select select "0"
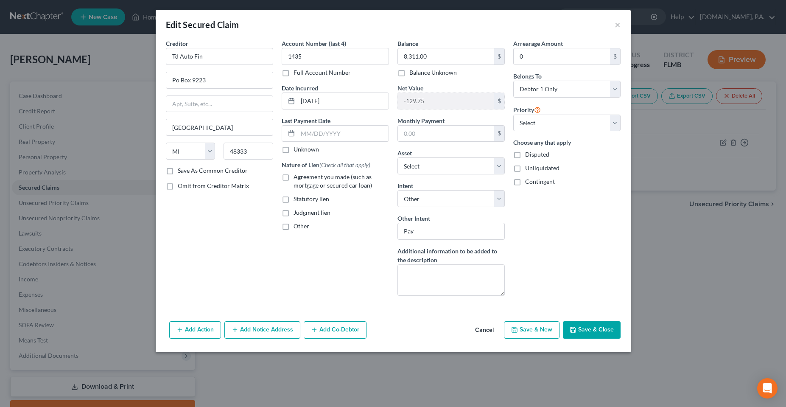
click at [490, 334] on button "Cancel" at bounding box center [485, 330] width 32 height 17
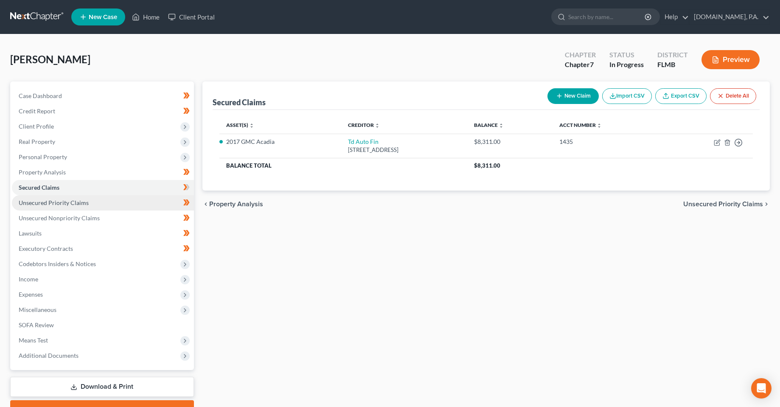
click at [72, 201] on span "Unsecured Priority Claims" at bounding box center [54, 202] width 70 height 7
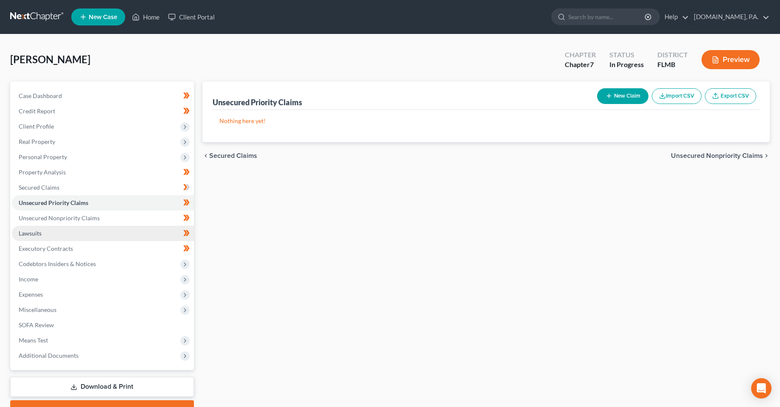
click at [33, 239] on link "Lawsuits" at bounding box center [103, 233] width 182 height 15
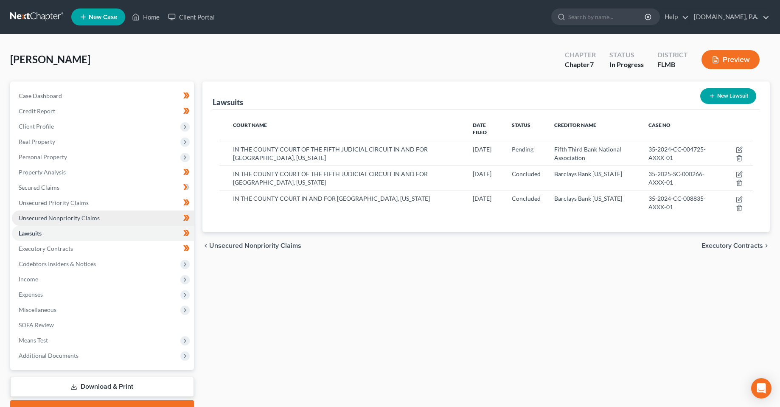
click at [60, 219] on span "Unsecured Nonpriority Claims" at bounding box center [59, 217] width 81 height 7
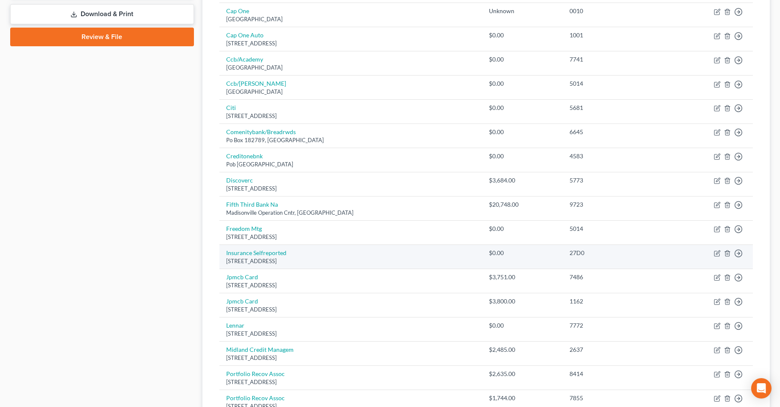
scroll to position [573, 0]
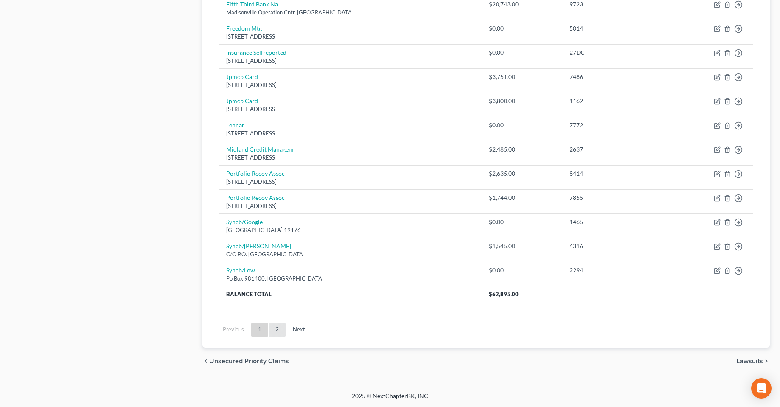
click at [275, 330] on link "2" at bounding box center [277, 330] width 17 height 14
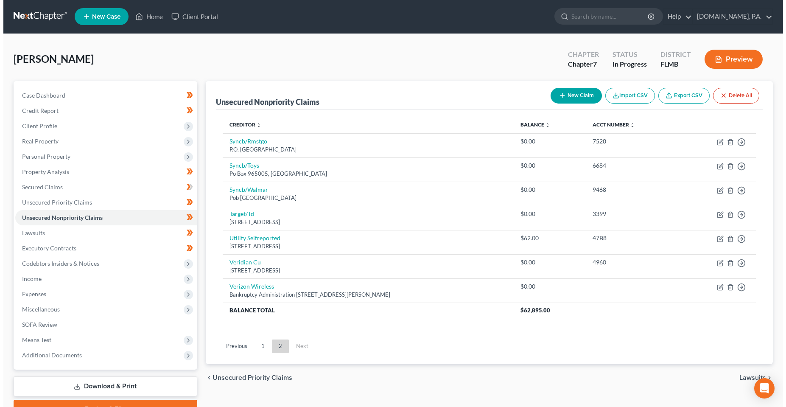
scroll to position [0, 0]
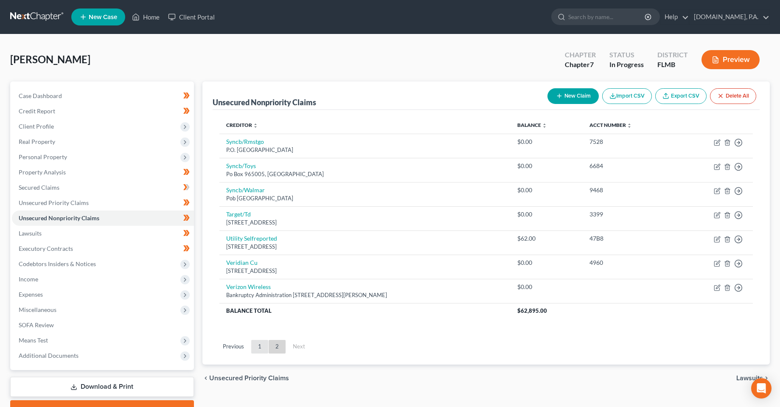
click at [258, 349] on link "1" at bounding box center [259, 347] width 17 height 14
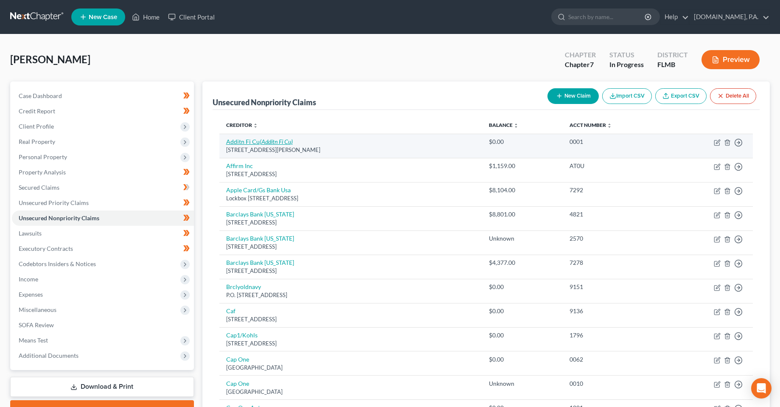
click at [261, 140] on icon "(Additn Fi Cu)" at bounding box center [276, 141] width 33 height 7
select select "9"
select select "0"
select select "9"
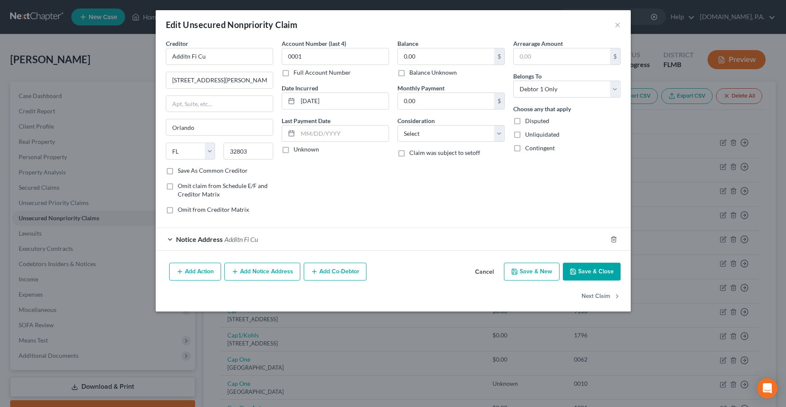
click at [229, 239] on span "Additn Fi Cu" at bounding box center [241, 239] width 34 height 8
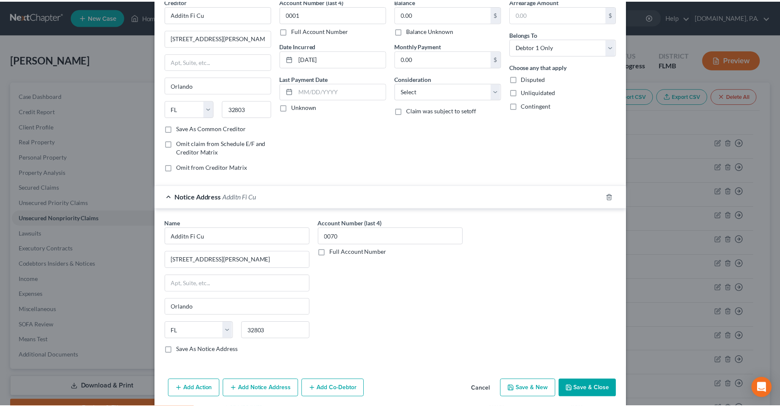
scroll to position [74, 0]
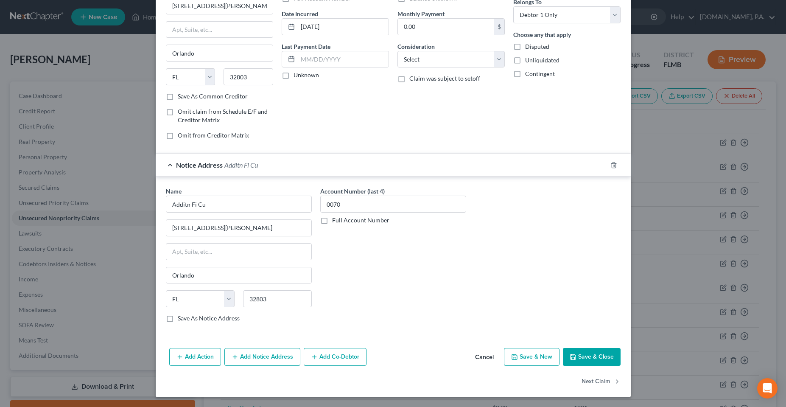
click at [480, 359] on button "Cancel" at bounding box center [485, 357] width 32 height 17
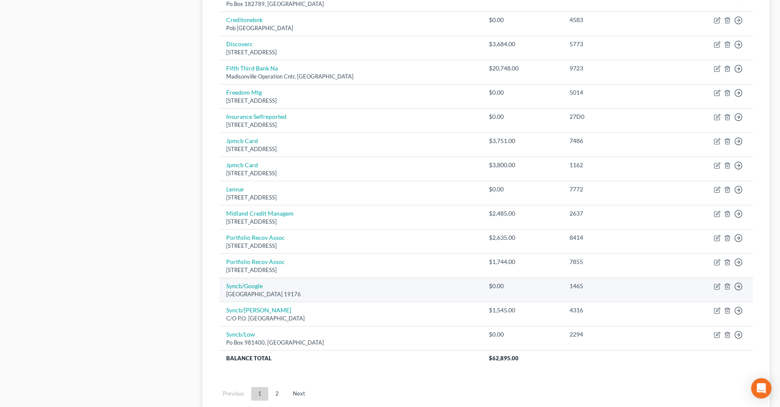
scroll to position [509, 0]
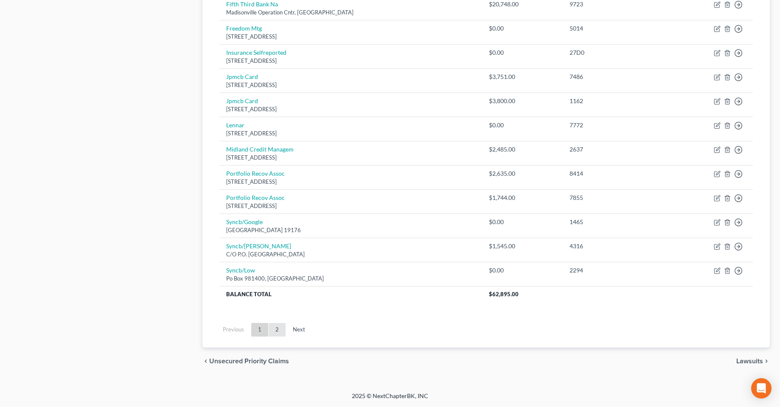
click at [279, 332] on link "2" at bounding box center [277, 330] width 17 height 14
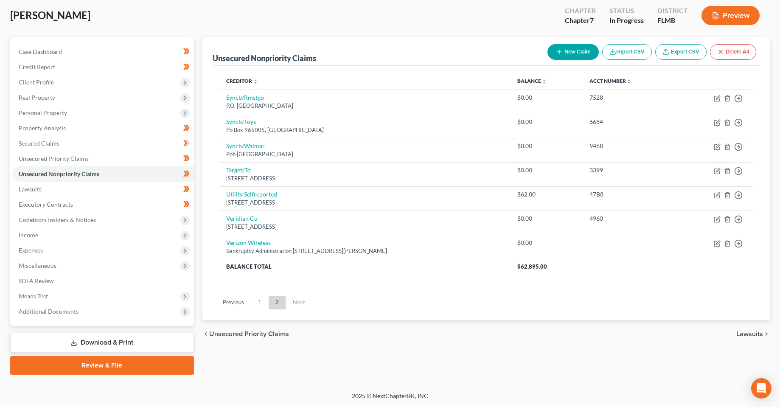
scroll to position [44, 0]
click at [478, 298] on ul "Previous 1 2 Next" at bounding box center [486, 303] width 547 height 22
click at [373, 298] on ul "Previous 1 2 Next" at bounding box center [486, 303] width 547 height 22
click at [36, 266] on span "Miscellaneous" at bounding box center [38, 265] width 38 height 7
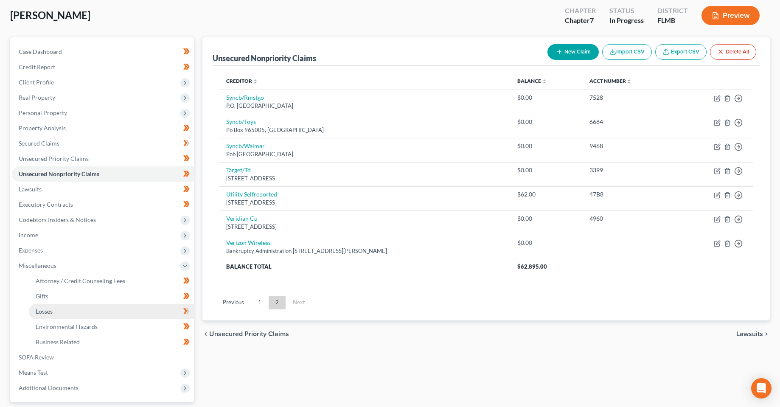
click at [62, 311] on link "Losses" at bounding box center [111, 311] width 165 height 15
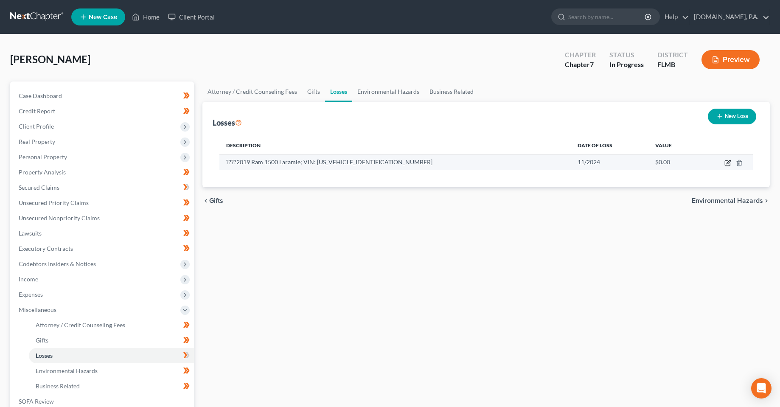
click at [729, 161] on icon "button" at bounding box center [729, 162] width 4 height 4
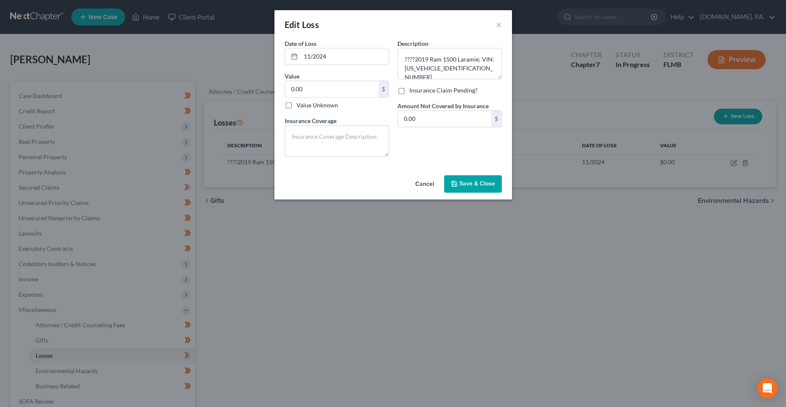
click at [423, 187] on button "Cancel" at bounding box center [425, 184] width 32 height 17
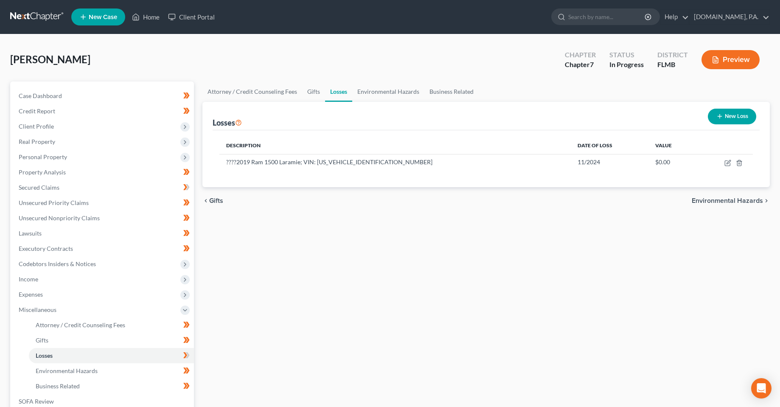
drag, startPoint x: 321, startPoint y: 249, endPoint x: 325, endPoint y: 237, distance: 12.0
click at [321, 249] on div "Attorney / Credit Counseling Fees Gifts Losses Environmental Hazards Business R…" at bounding box center [486, 288] width 576 height 414
drag, startPoint x: 442, startPoint y: 347, endPoint x: 369, endPoint y: 265, distance: 109.7
click at [442, 347] on div "Attorney / Credit Counseling Fees Gifts Losses Environmental Hazards Business R…" at bounding box center [486, 288] width 576 height 414
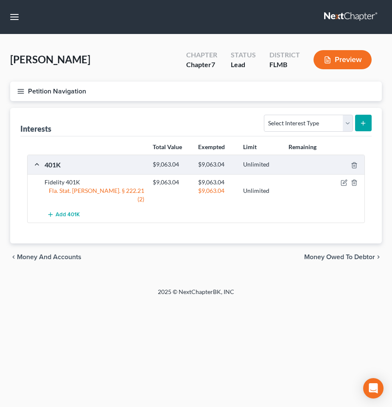
drag, startPoint x: 199, startPoint y: 263, endPoint x: 196, endPoint y: 251, distance: 12.9
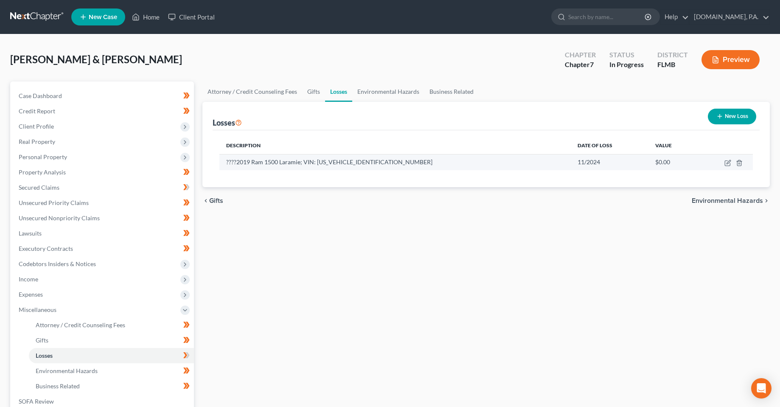
click at [337, 161] on span "????2019 Ram 1500 Laramie; VIN: [US_VEHICLE_IDENTIFICATION_NUMBER]" at bounding box center [329, 161] width 206 height 7
click at [309, 261] on div "Attorney / Credit Counseling Fees Gifts Losses Environmental Hazards Business R…" at bounding box center [486, 288] width 576 height 414
drag, startPoint x: 488, startPoint y: 275, endPoint x: 447, endPoint y: 256, distance: 44.6
click at [486, 270] on div "Attorney / Credit Counseling Fees Gifts Losses Environmental Hazards Business R…" at bounding box center [486, 288] width 576 height 414
